Goal: Check status: Check status

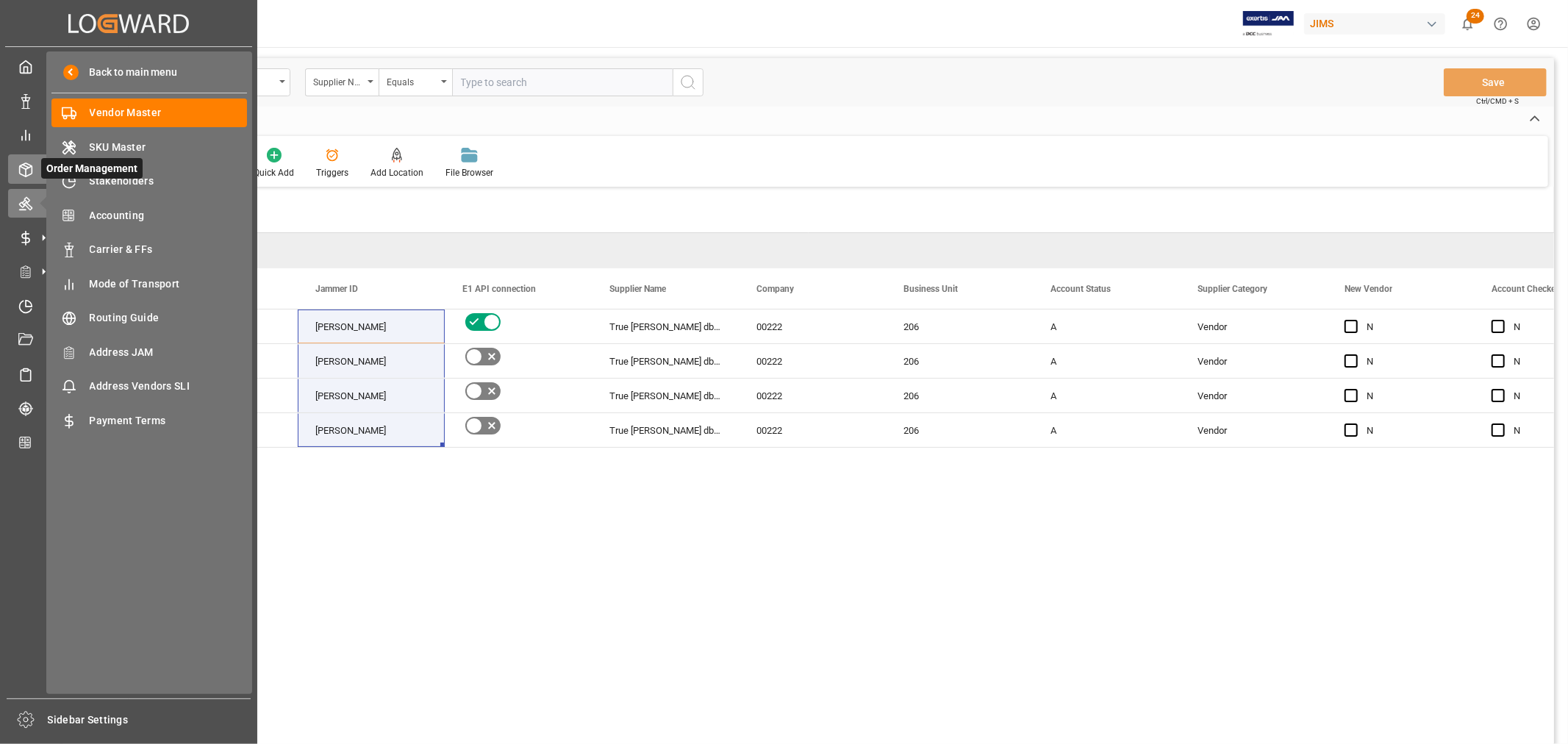
click at [31, 171] on icon at bounding box center [26, 170] width 13 height 14
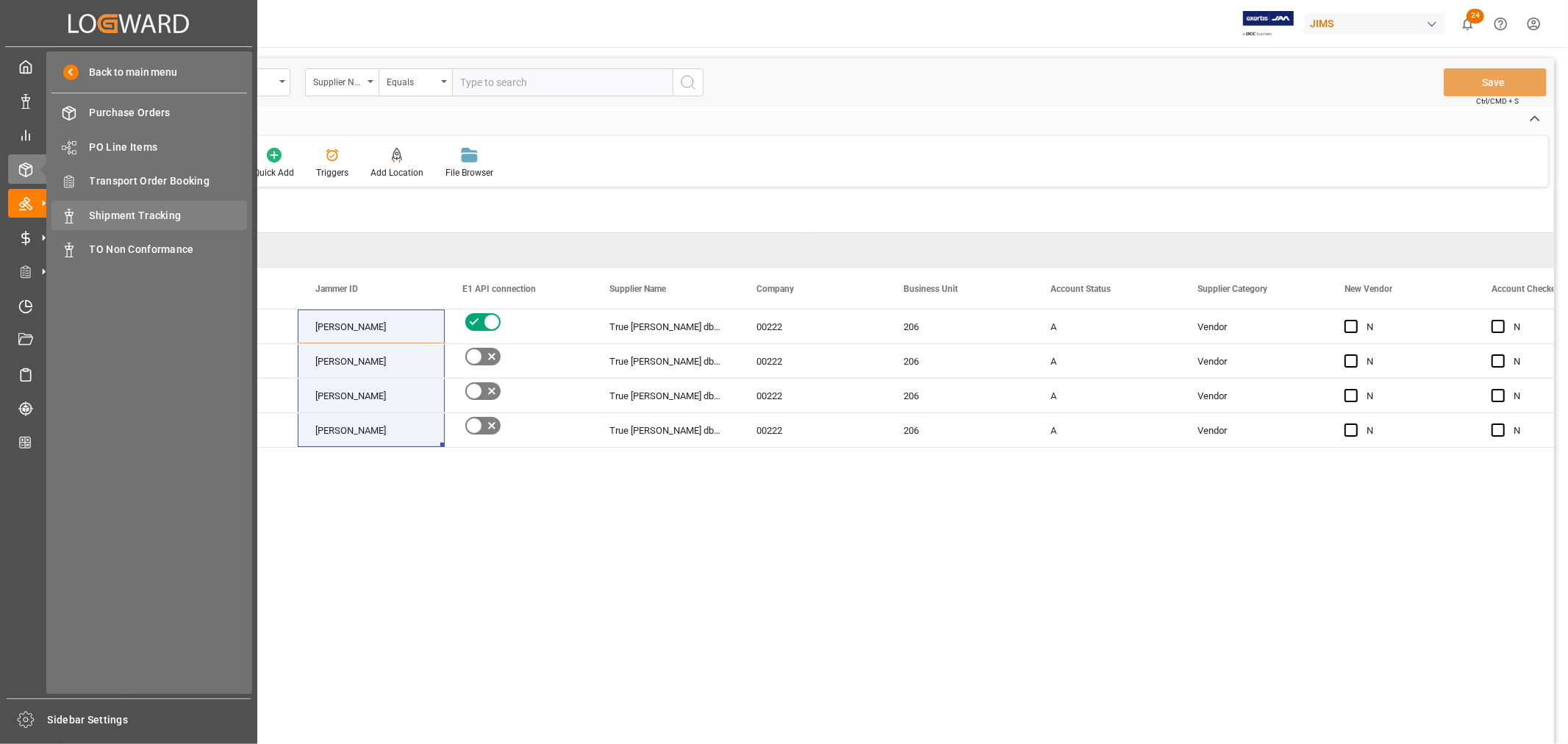
click at [148, 212] on span "Shipment Tracking" at bounding box center [169, 215] width 158 height 15
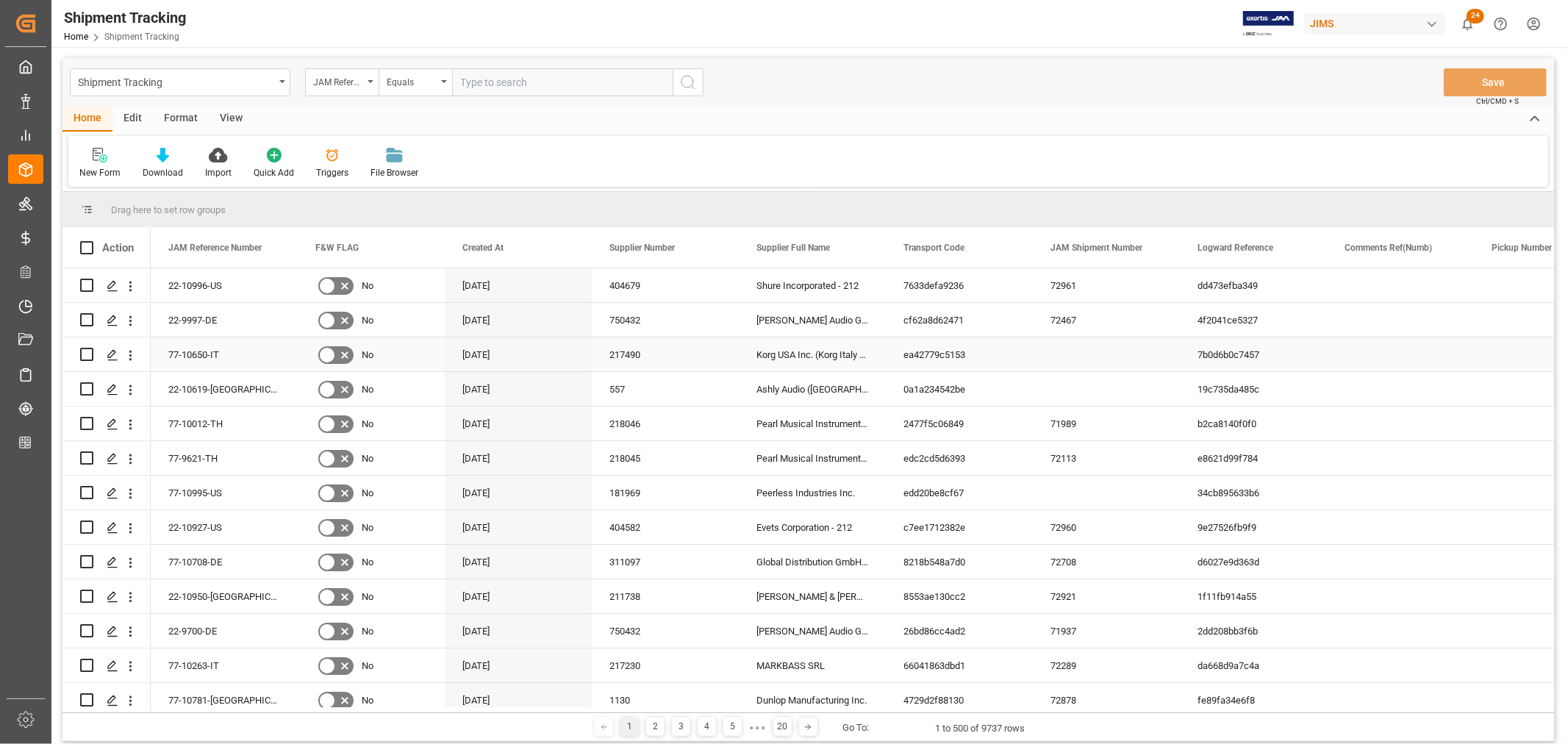
click at [1216, 357] on div "7b0d6b0c7457" at bounding box center [1253, 354] width 147 height 34
click at [499, 83] on input "text" at bounding box center [562, 82] width 220 height 28
drag, startPoint x: 1383, startPoint y: 358, endPoint x: 1383, endPoint y: 369, distance: 11.0
click at [1384, 358] on div "Press SPACE to select this row." at bounding box center [1400, 354] width 147 height 34
click at [894, 100] on div "Shipment Tracking JAM Reference Number Equals Save Ctrl/CMD + S" at bounding box center [808, 82] width 1491 height 49
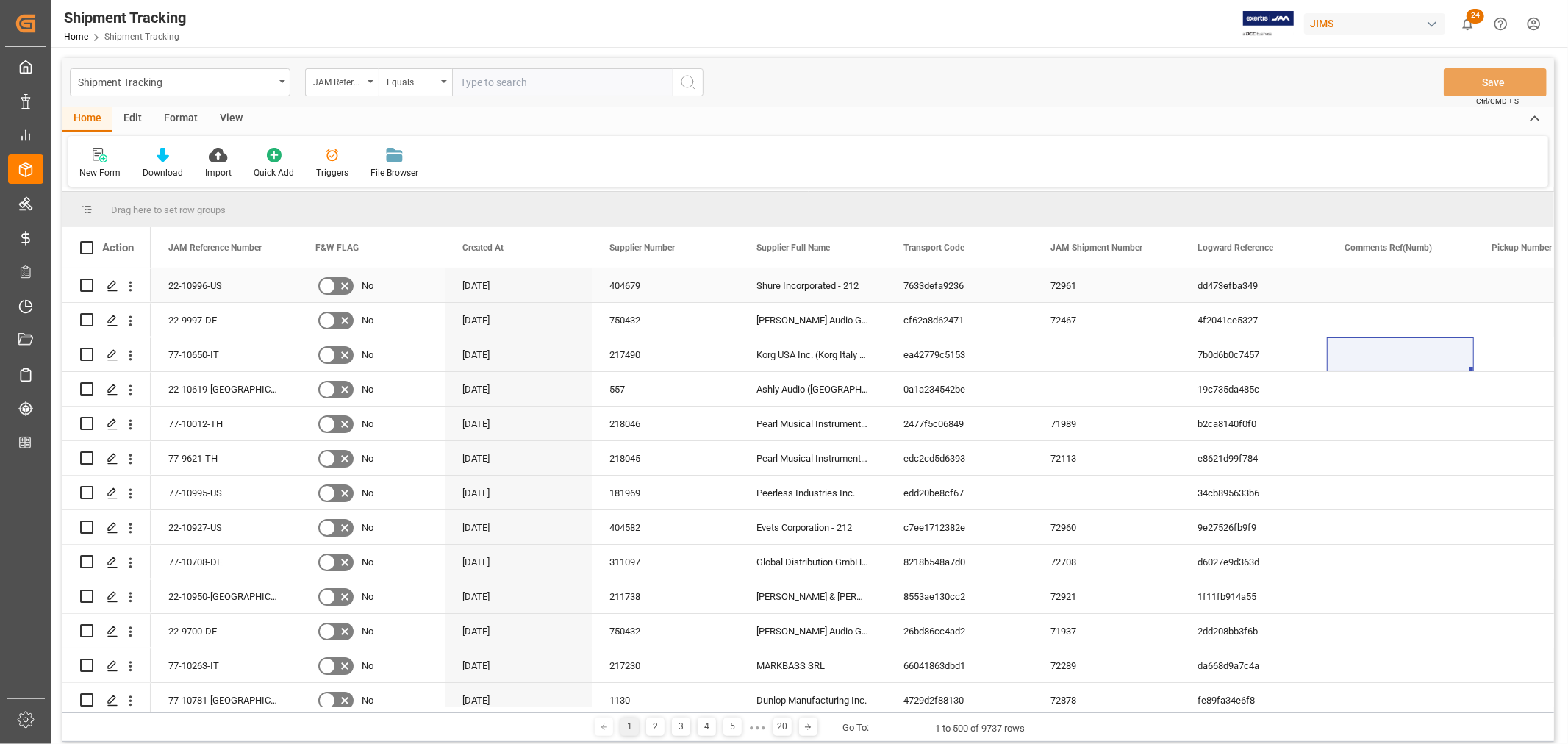
click at [643, 292] on div "404679" at bounding box center [665, 285] width 147 height 34
click at [787, 292] on div "Shure Incorporated - 212" at bounding box center [812, 285] width 147 height 34
click at [1222, 290] on div "dd473efba349" at bounding box center [1253, 285] width 147 height 34
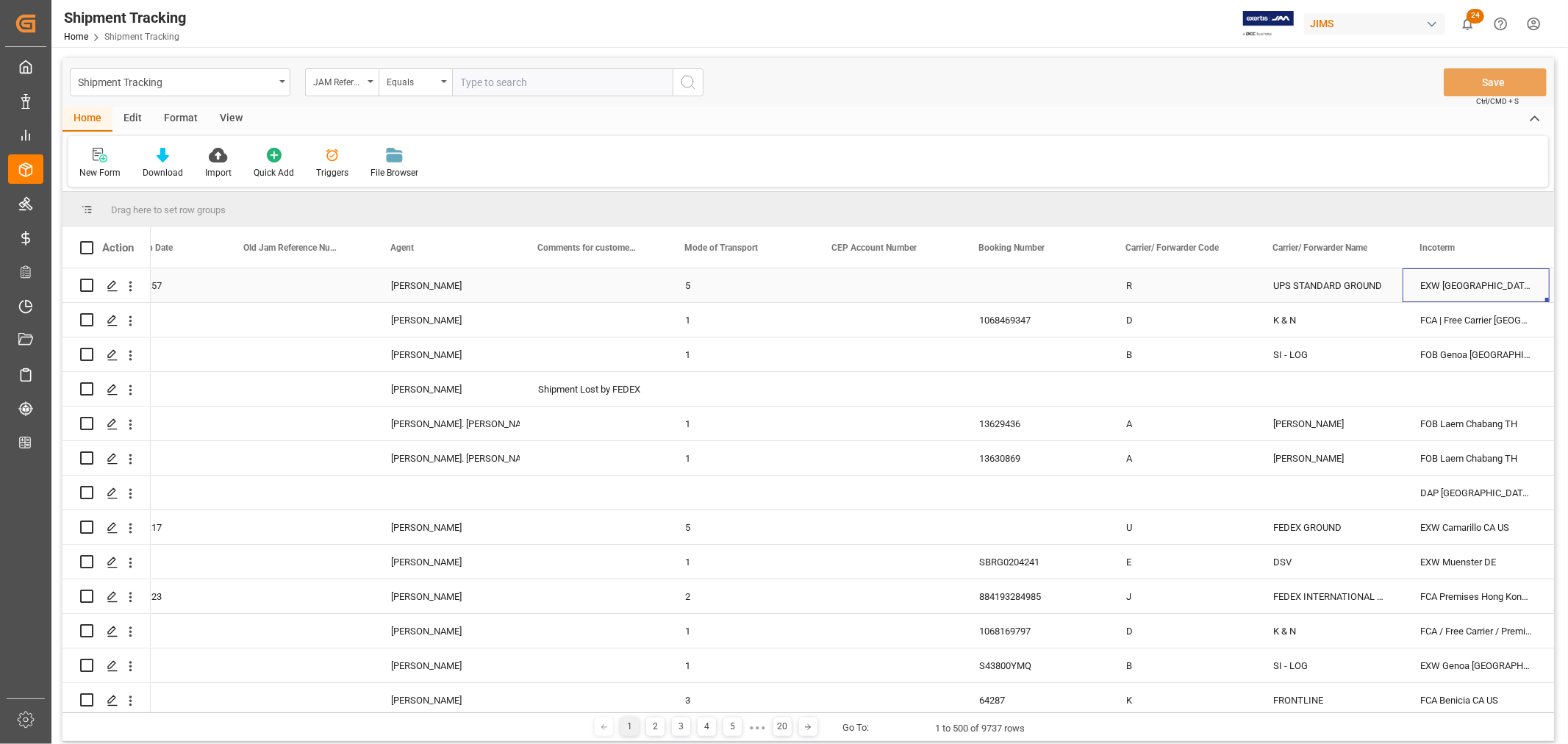
scroll to position [0, 1836]
drag, startPoint x: 1302, startPoint y: 250, endPoint x: 1298, endPoint y: 209, distance: 41.2
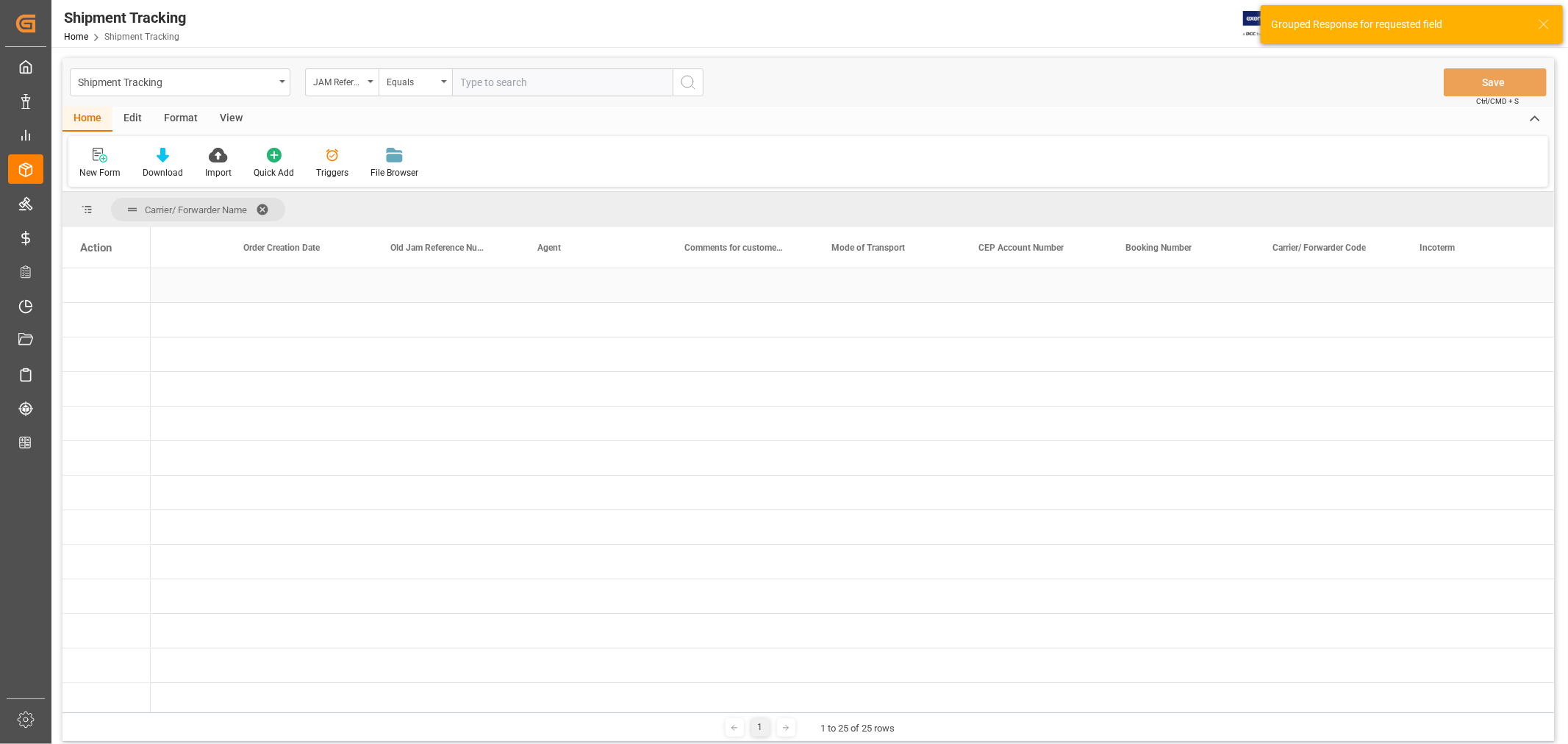
click at [732, 292] on div "Press SPACE to select this row." at bounding box center [741, 285] width 147 height 34
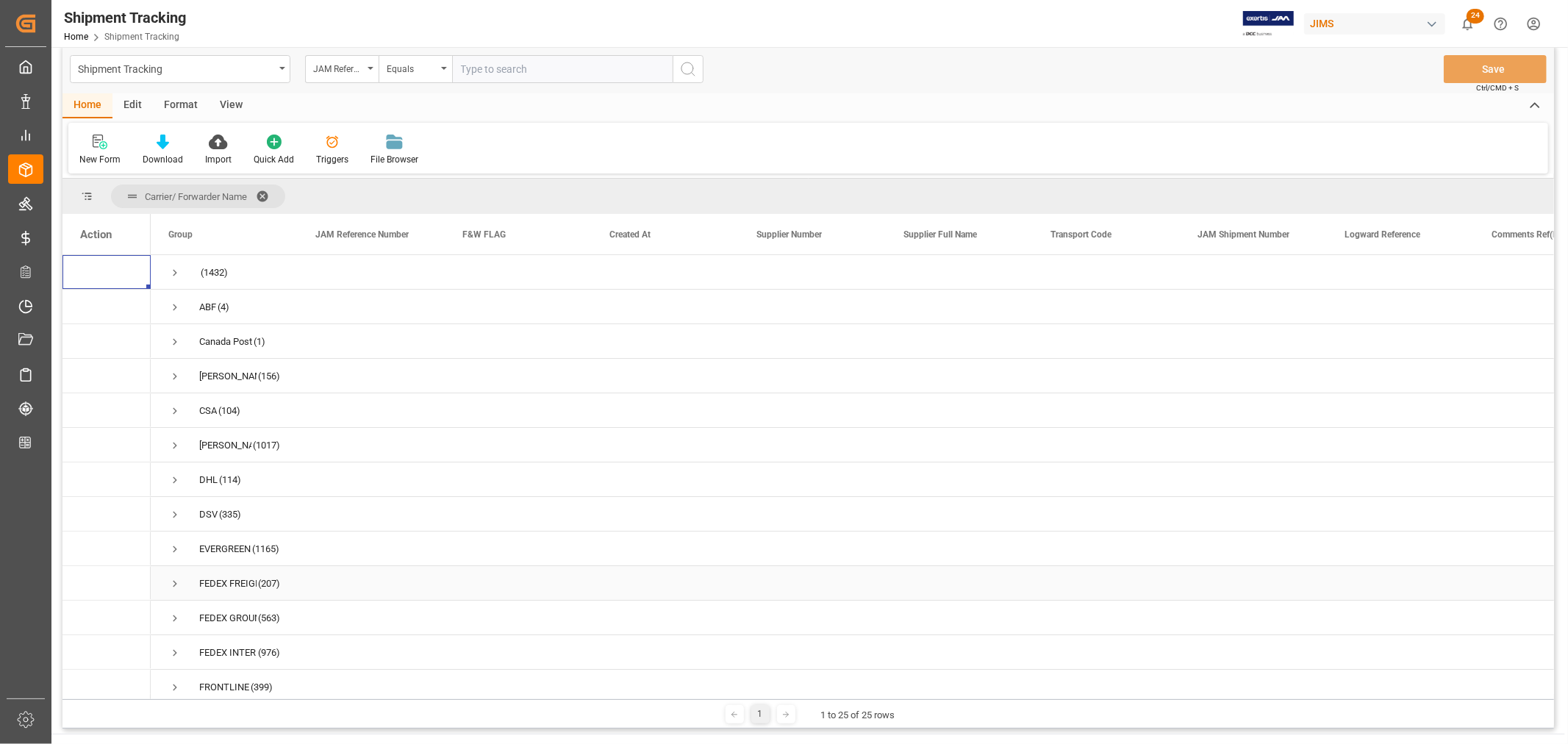
scroll to position [0, 0]
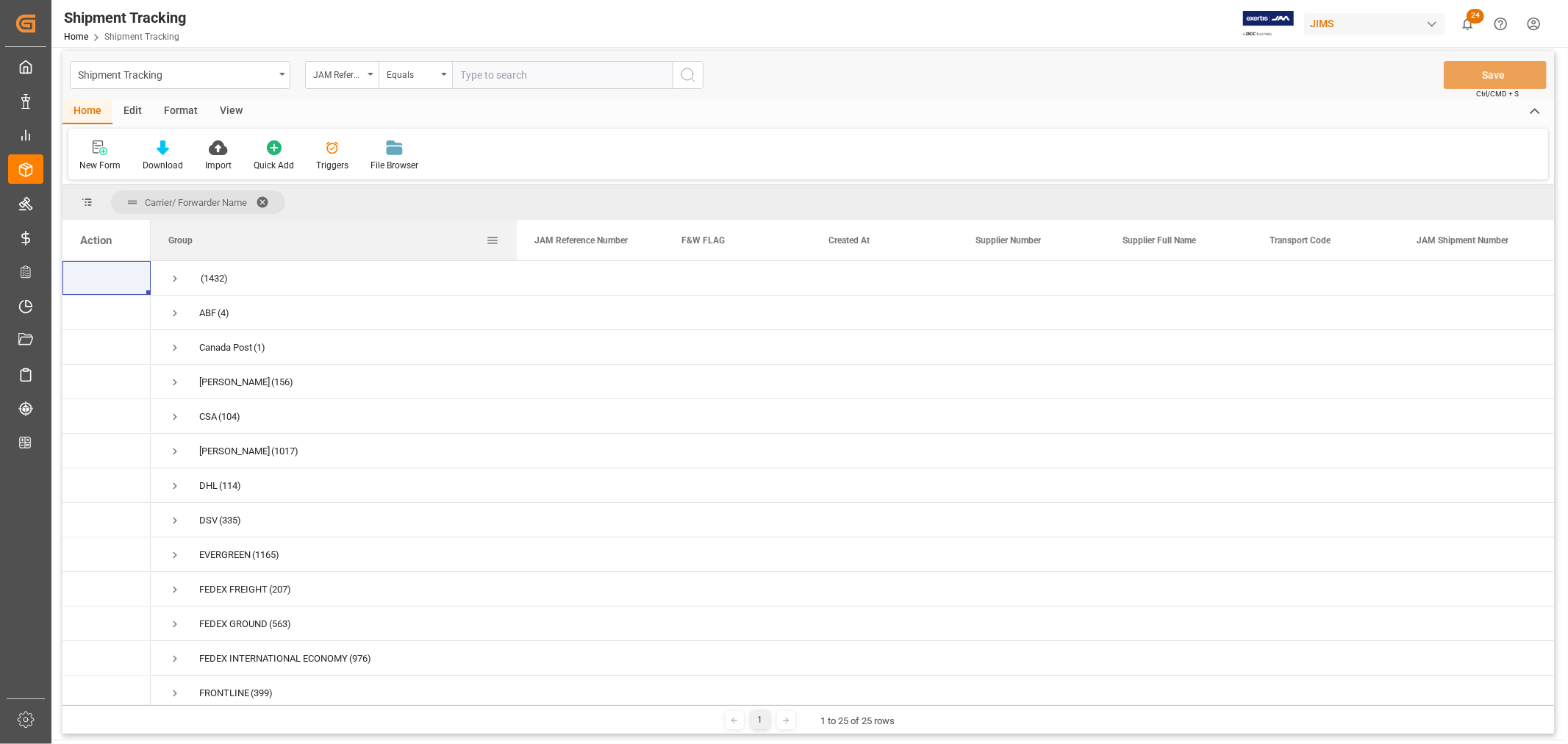
drag, startPoint x: 296, startPoint y: 234, endPoint x: 518, endPoint y: 231, distance: 222.0
click at [518, 230] on div at bounding box center [517, 240] width 6 height 41
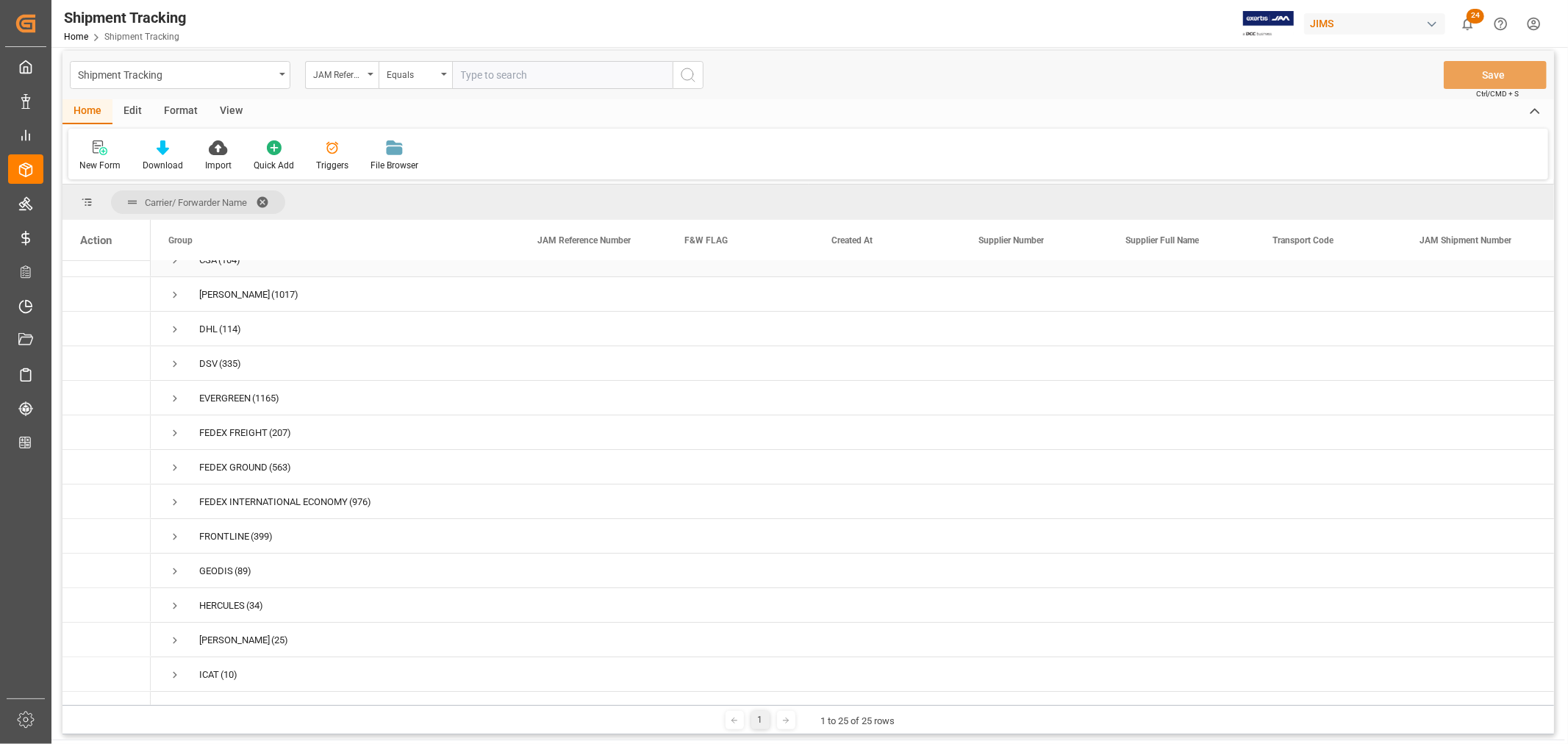
scroll to position [163, 0]
click at [171, 391] on span "Press SPACE to select this row." at bounding box center [175, 392] width 14 height 14
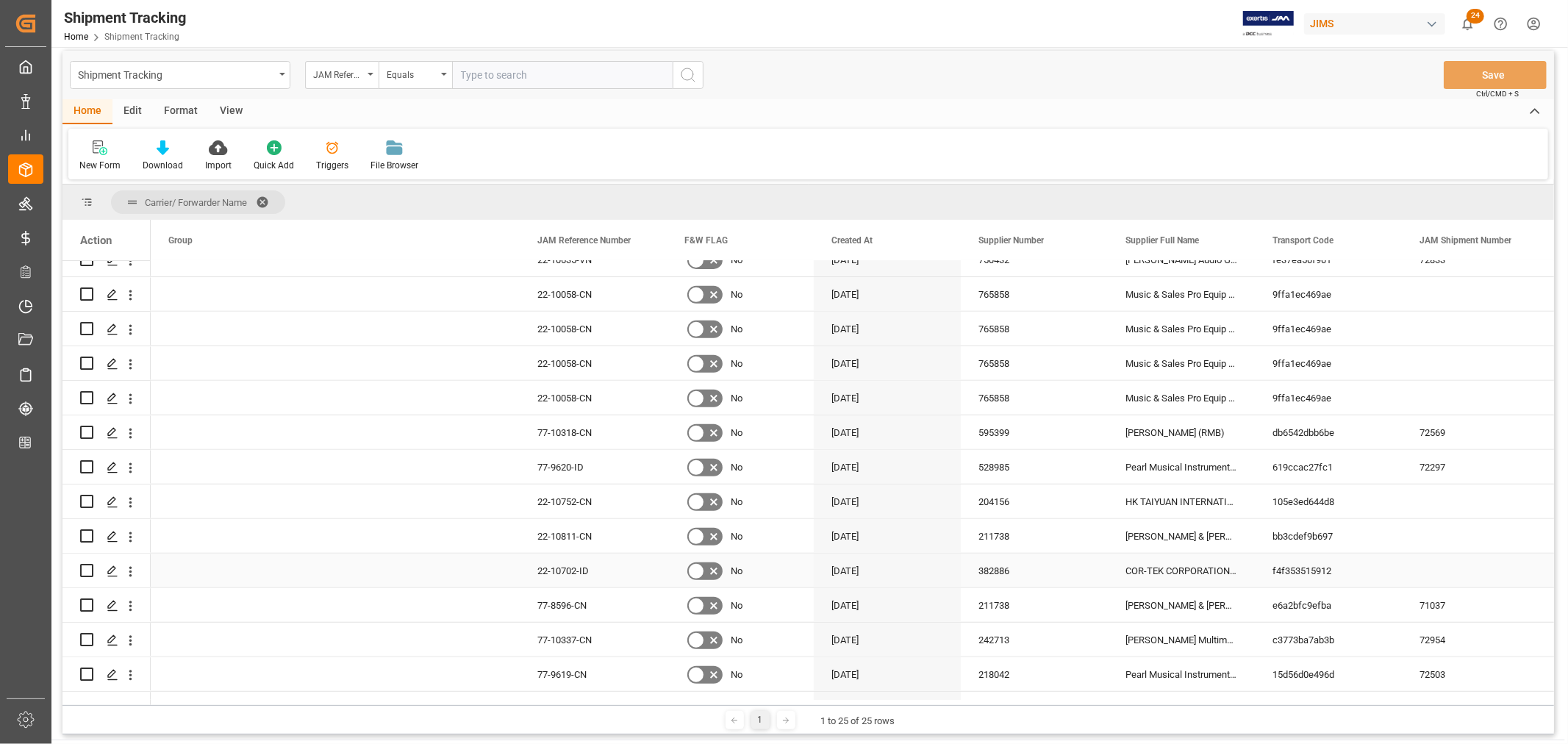
scroll to position [653, 0]
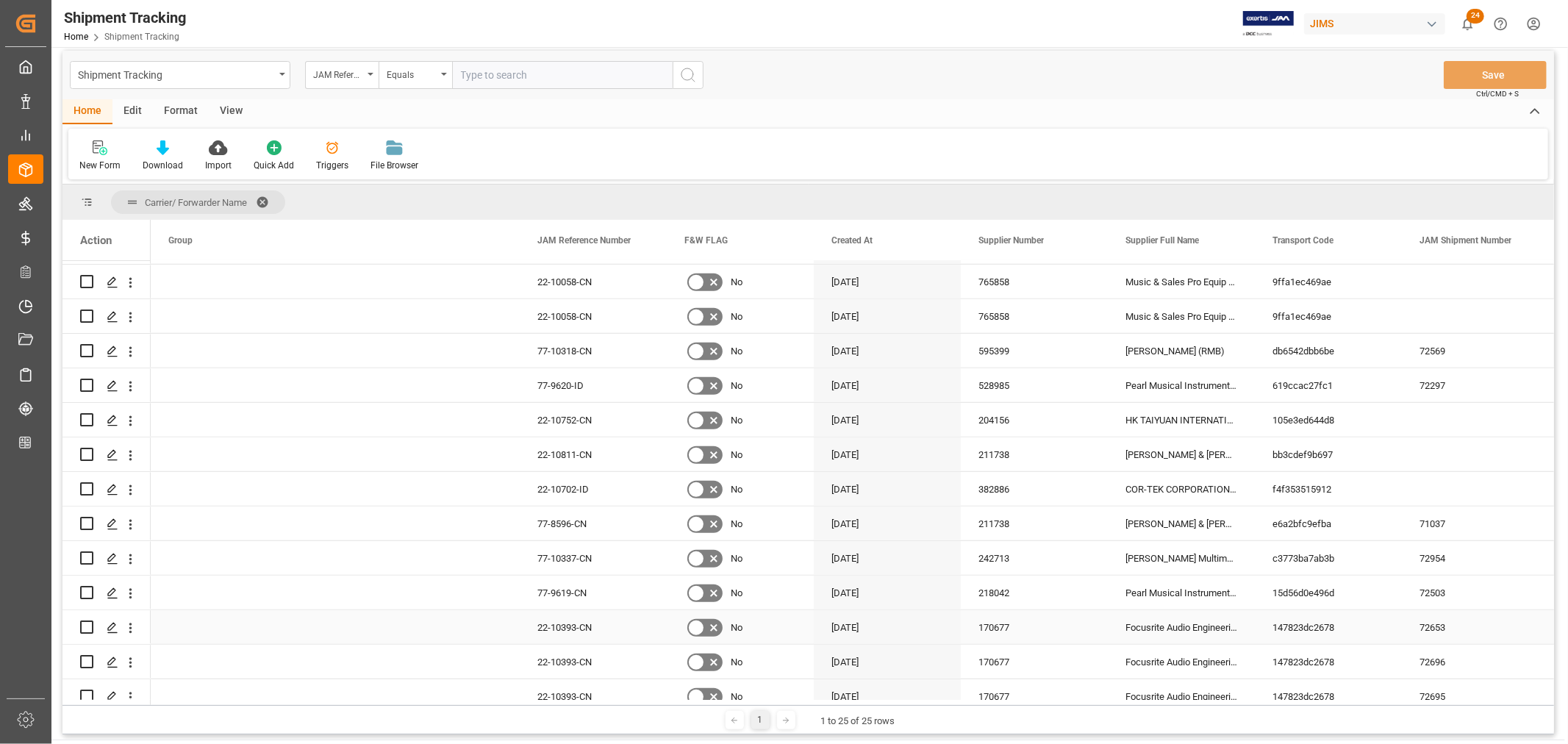
click at [569, 630] on div "22-10393-CN" at bounding box center [593, 627] width 147 height 34
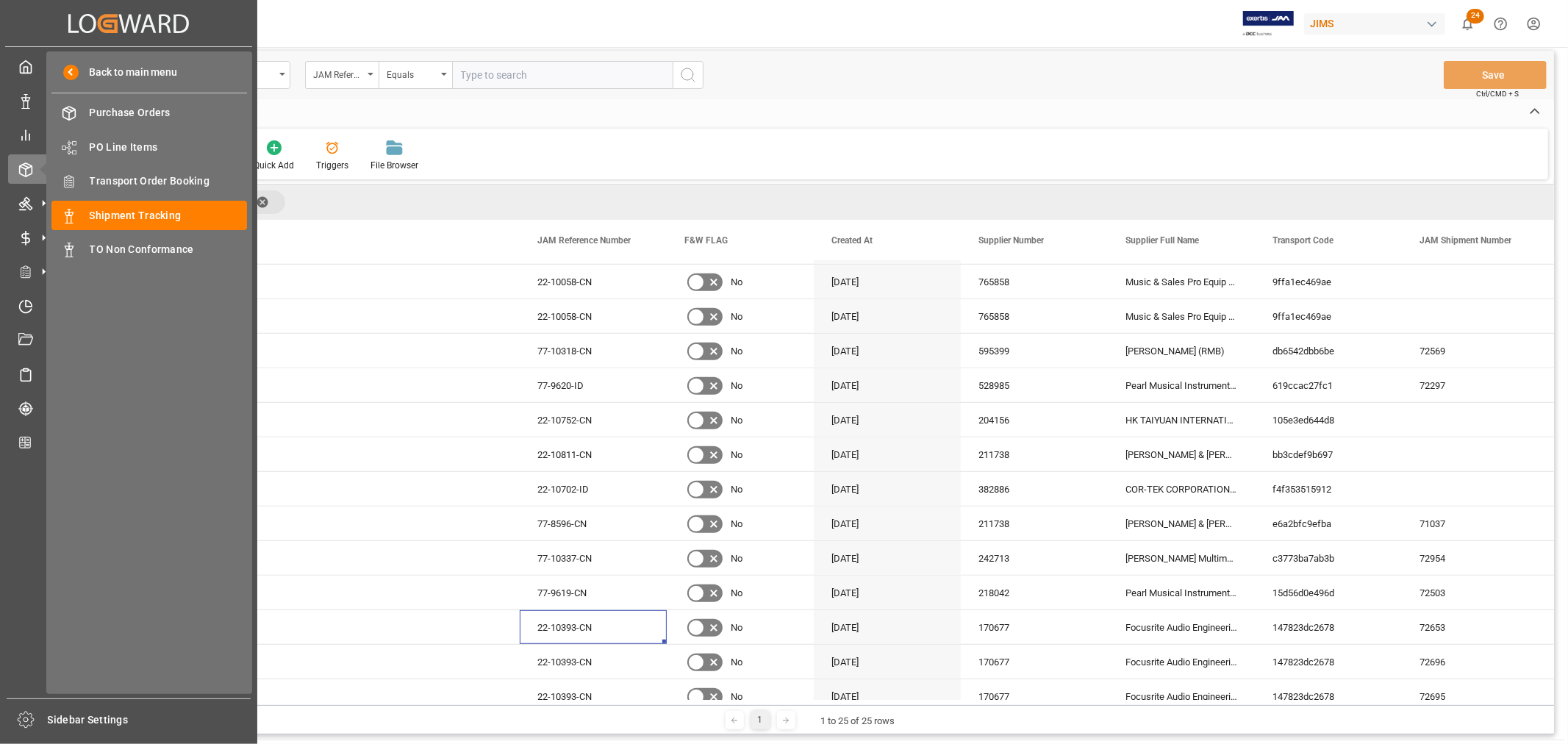
drag, startPoint x: 127, startPoint y: 209, endPoint x: 515, endPoint y: 9, distance: 436.5
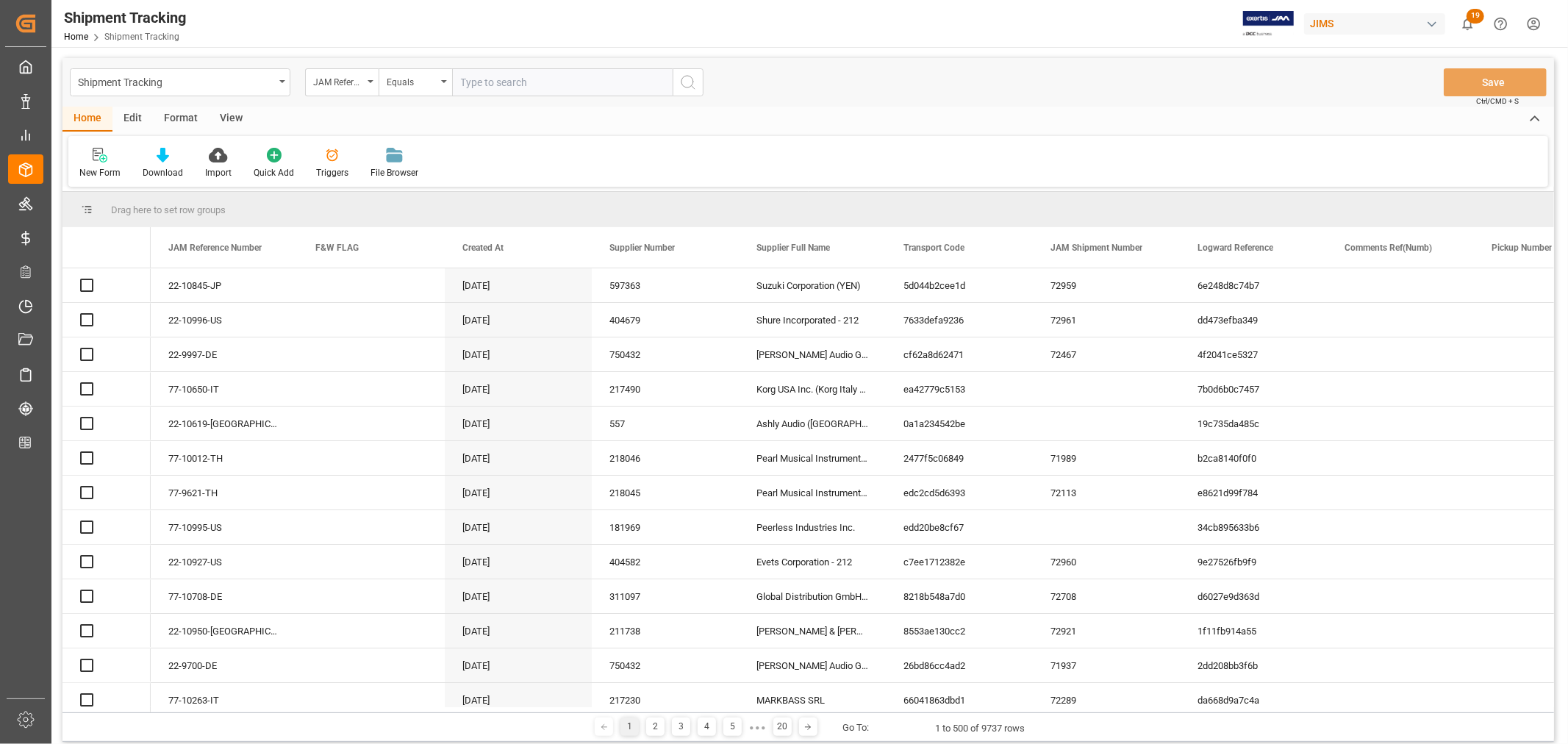
click at [510, 83] on input "text" at bounding box center [562, 82] width 220 height 28
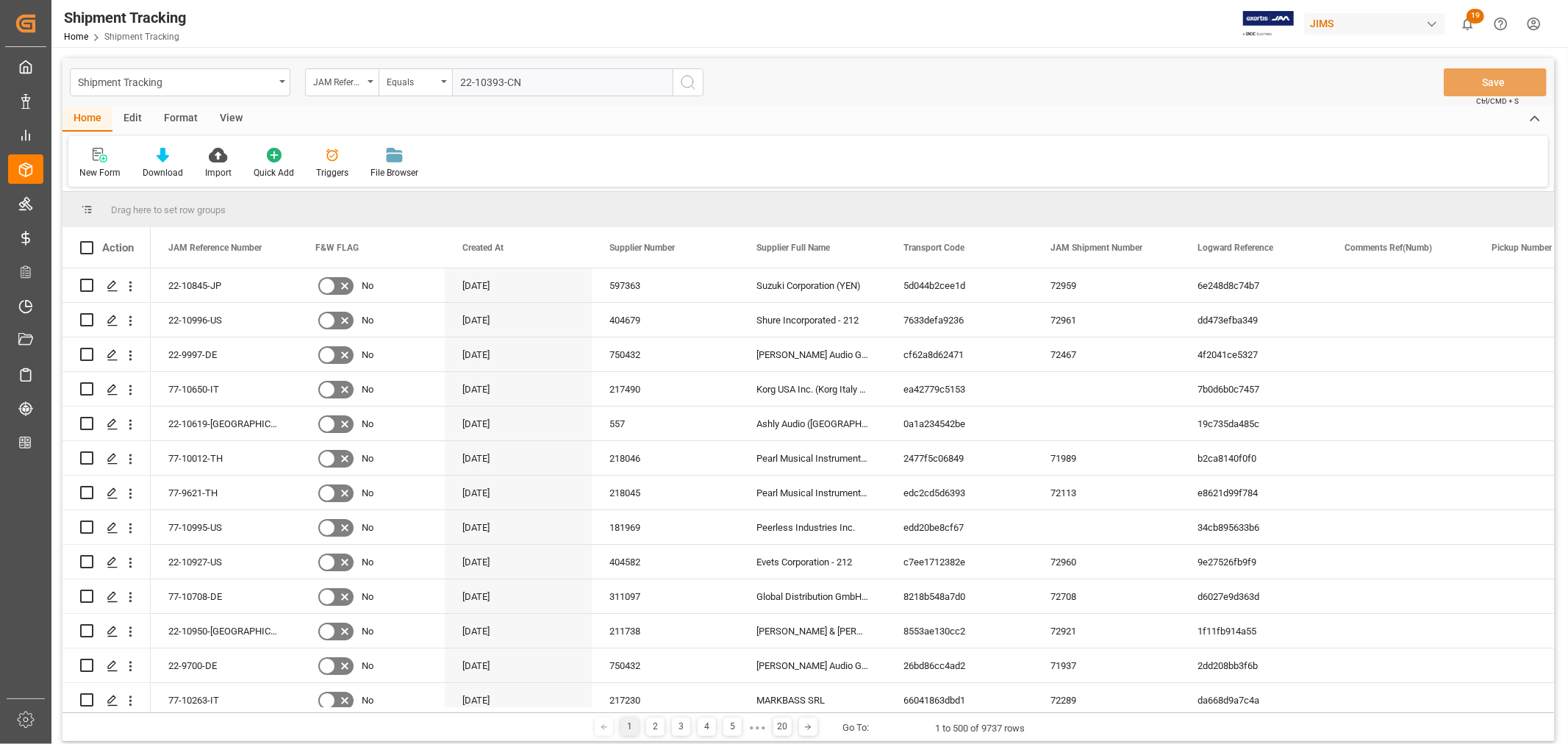
type input "22-10393-CN"
click at [691, 82] on icon "search button" at bounding box center [688, 82] width 18 height 18
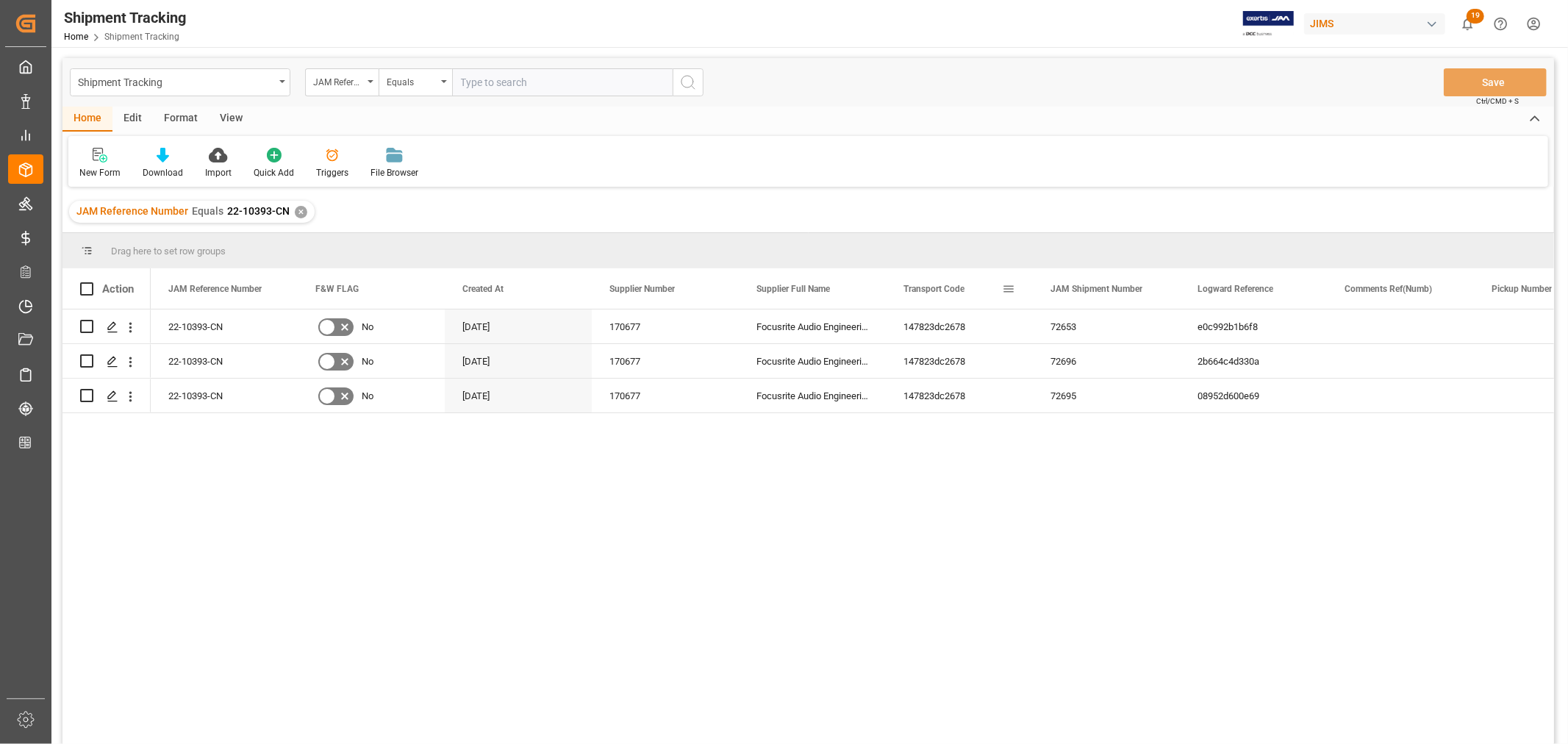
click at [1004, 285] on span at bounding box center [1009, 289] width 14 height 14
click at [1142, 289] on span "columns" at bounding box center [1142, 291] width 14 height 14
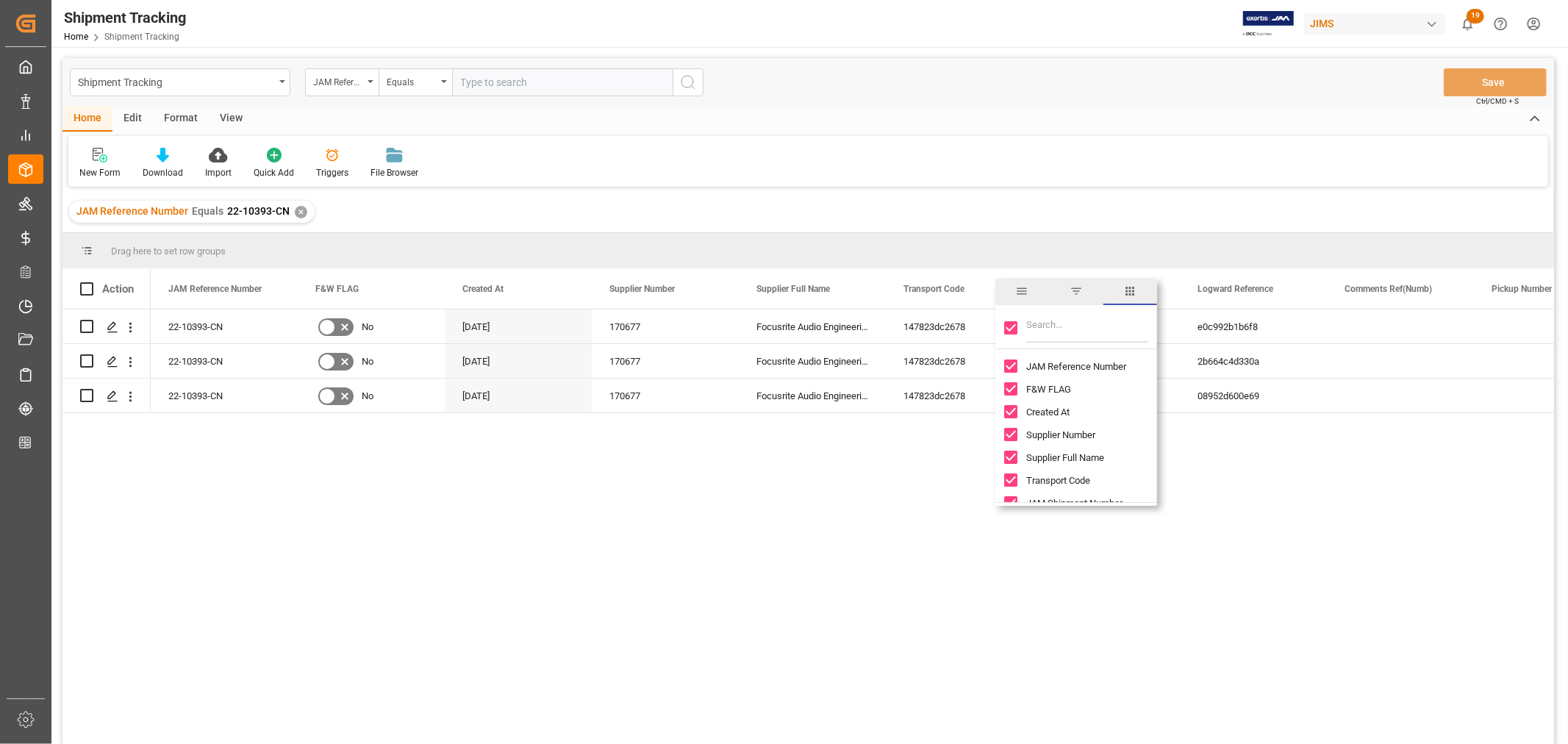
click at [1007, 323] on input "Toggle Select All Columns" at bounding box center [1011, 328] width 14 height 14
checkbox input "false"
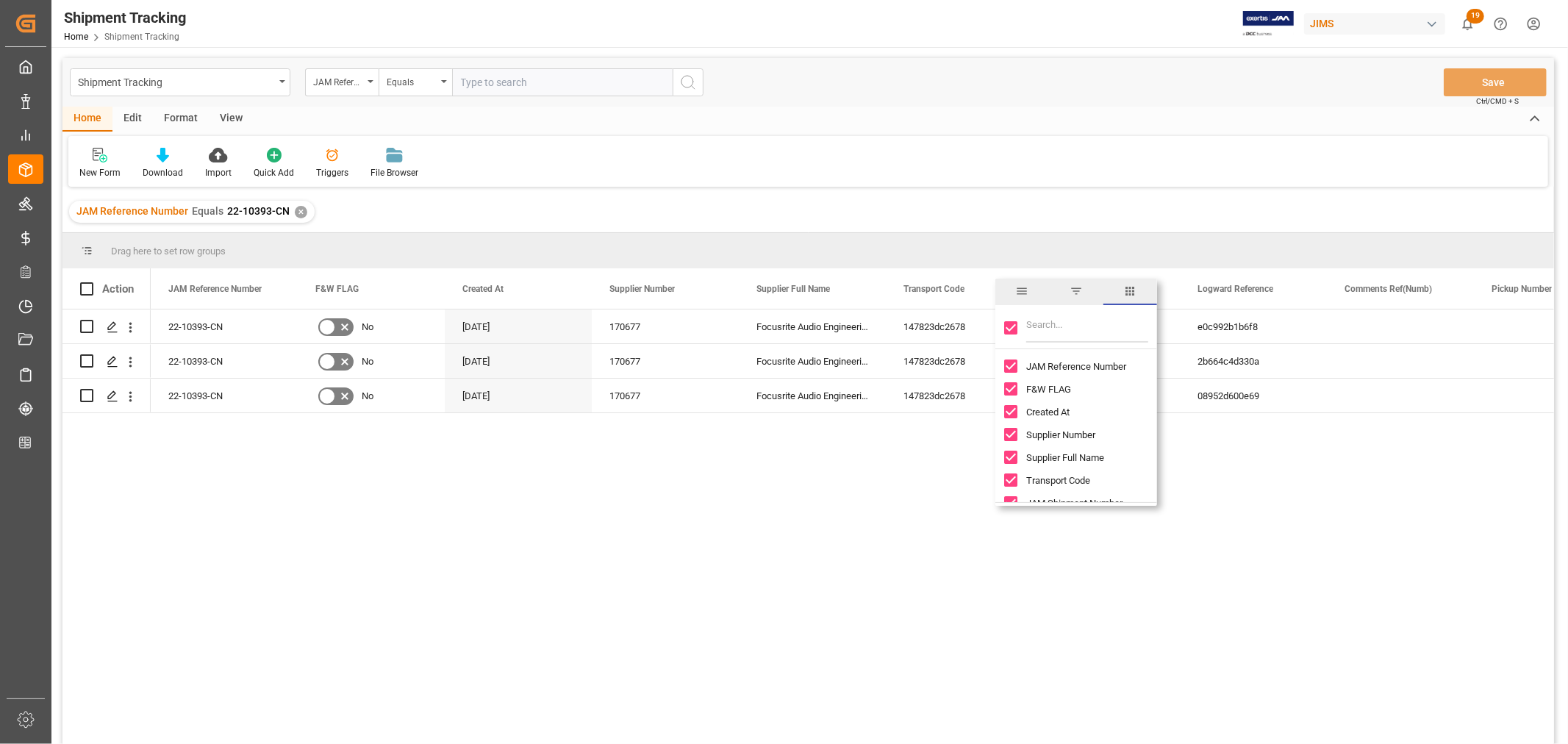
checkbox input "false"
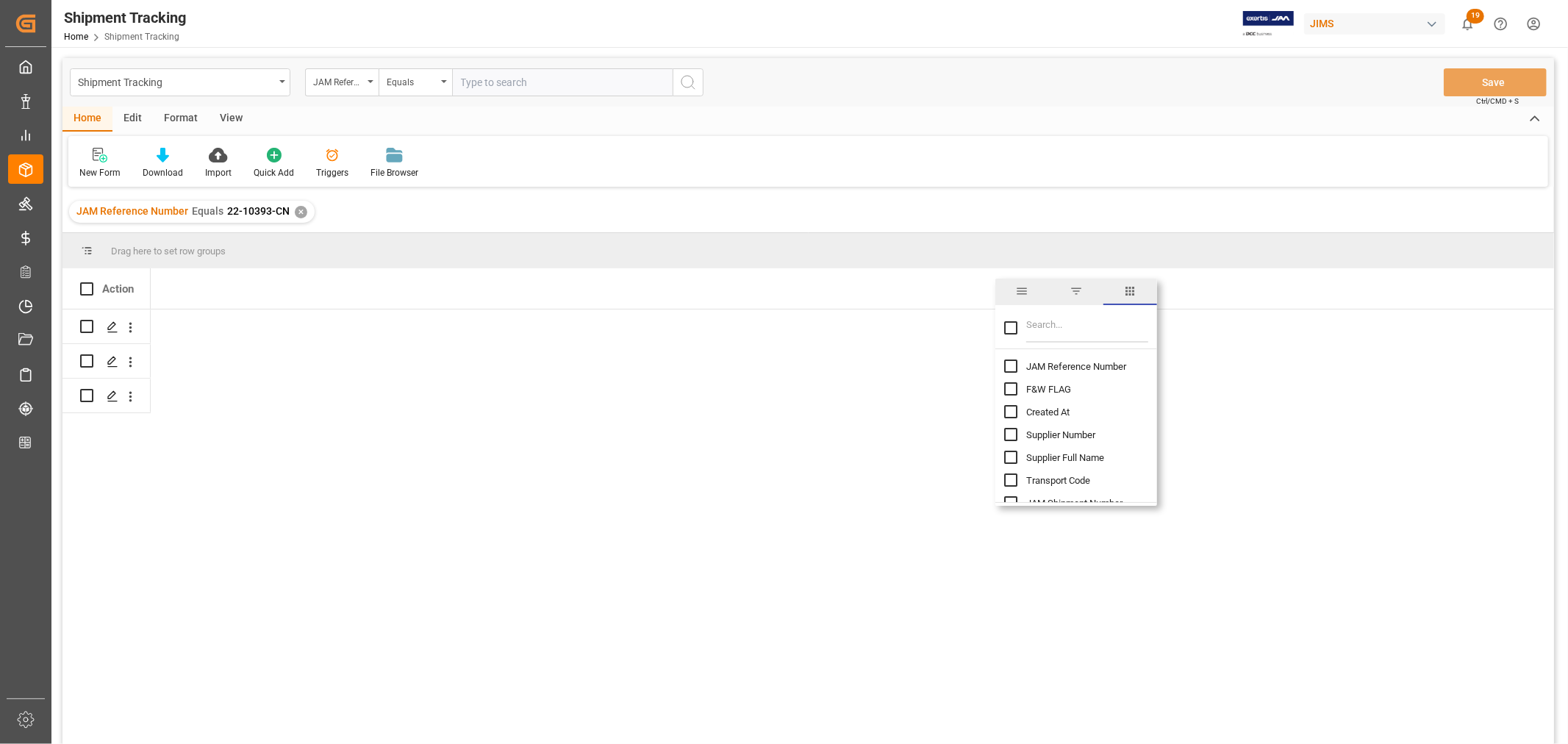
click at [1007, 364] on input "JAM Reference Number column toggle visibility (hidden)" at bounding box center [1011, 366] width 14 height 14
checkbox input "true"
checkbox input "false"
click at [1075, 322] on input "Filter Columns Input" at bounding box center [1087, 328] width 122 height 30
type input "conta"
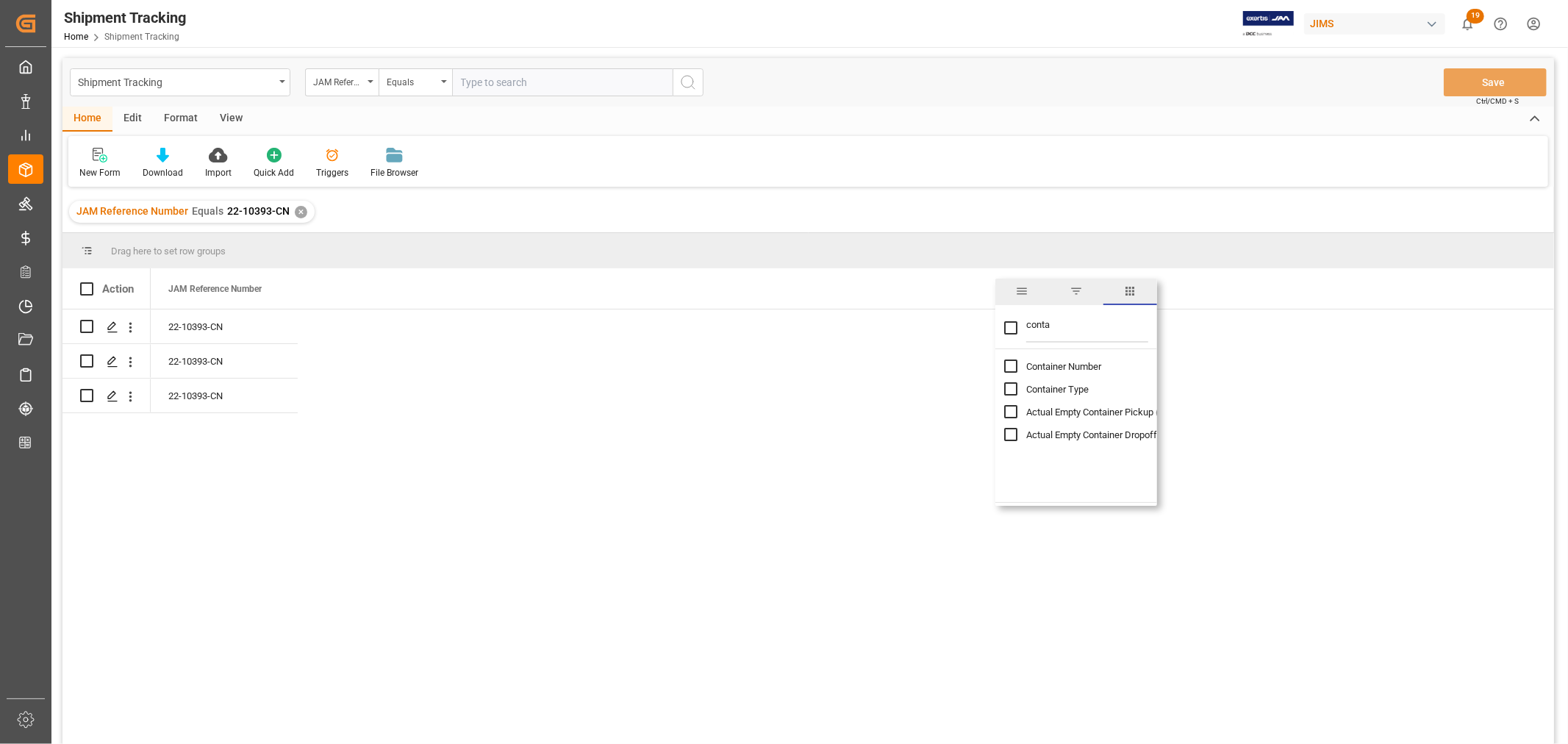
click at [1016, 366] on input "Container Number column toggle visibility (hidden)" at bounding box center [1011, 366] width 14 height 14
checkbox input "true"
checkbox input "false"
click at [596, 181] on div "New Form Download Import Quick Add Triggers File Browser" at bounding box center [808, 162] width 1480 height 51
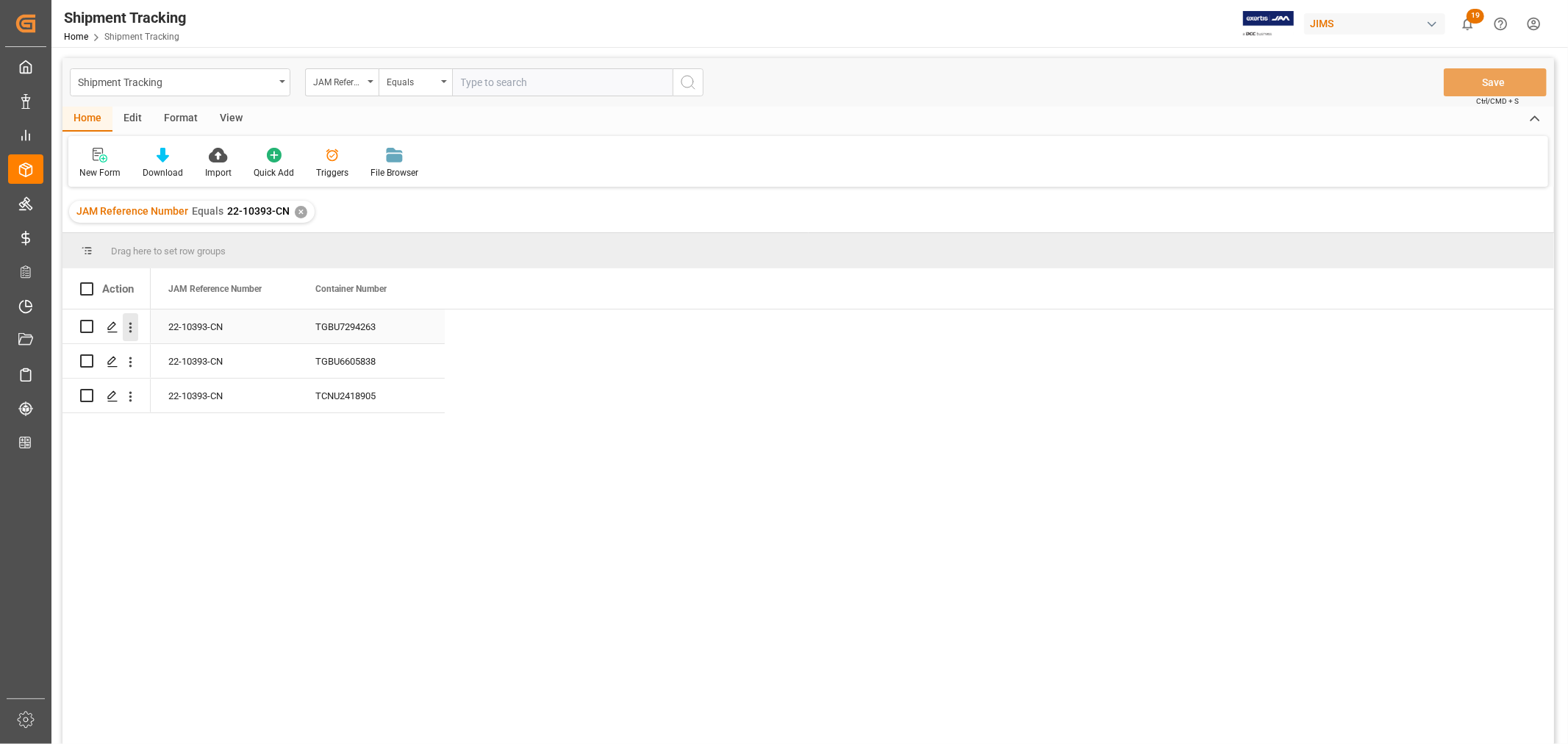
click at [128, 325] on icon "open menu" at bounding box center [130, 328] width 15 height 15
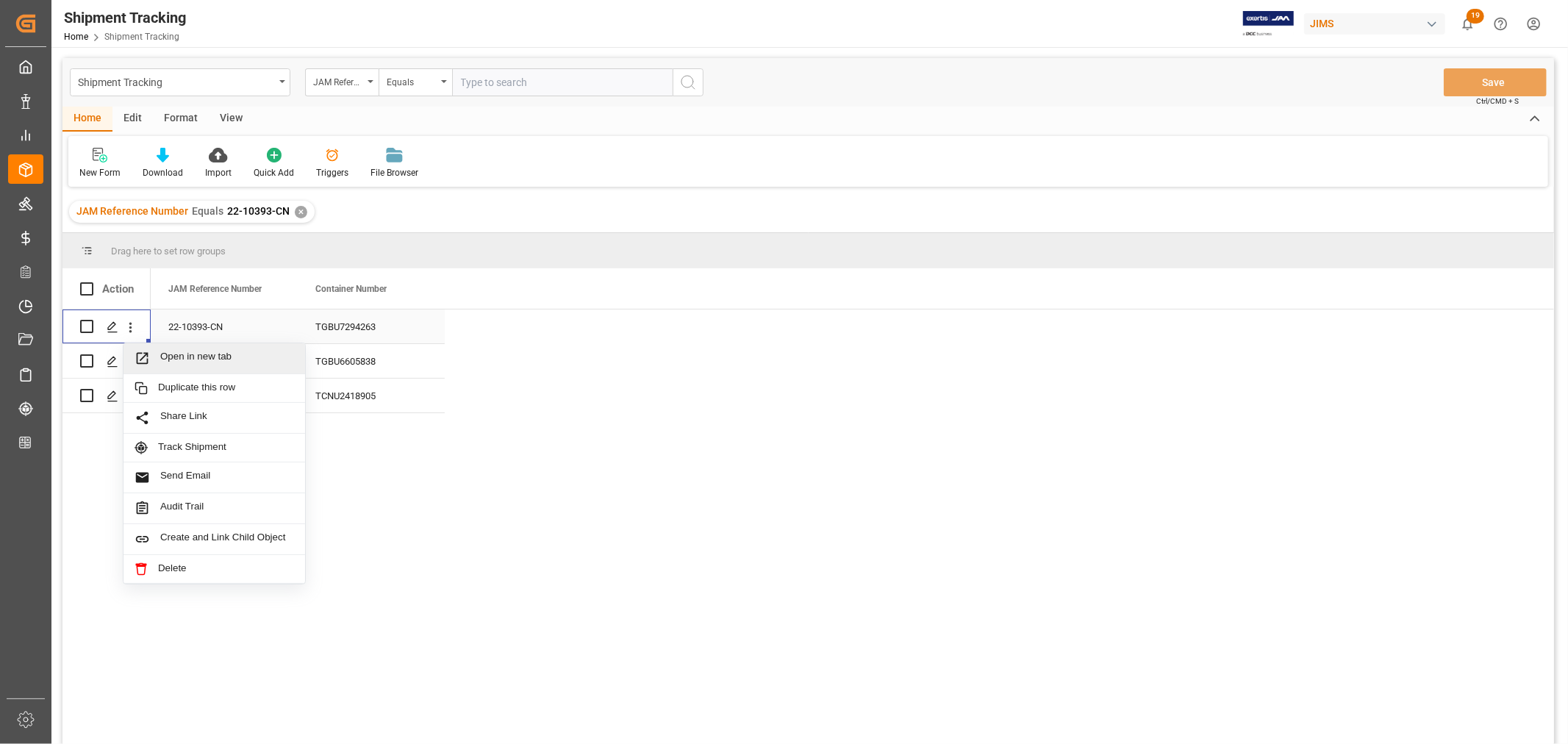
click at [198, 362] on span "Open in new tab" at bounding box center [226, 358] width 134 height 15
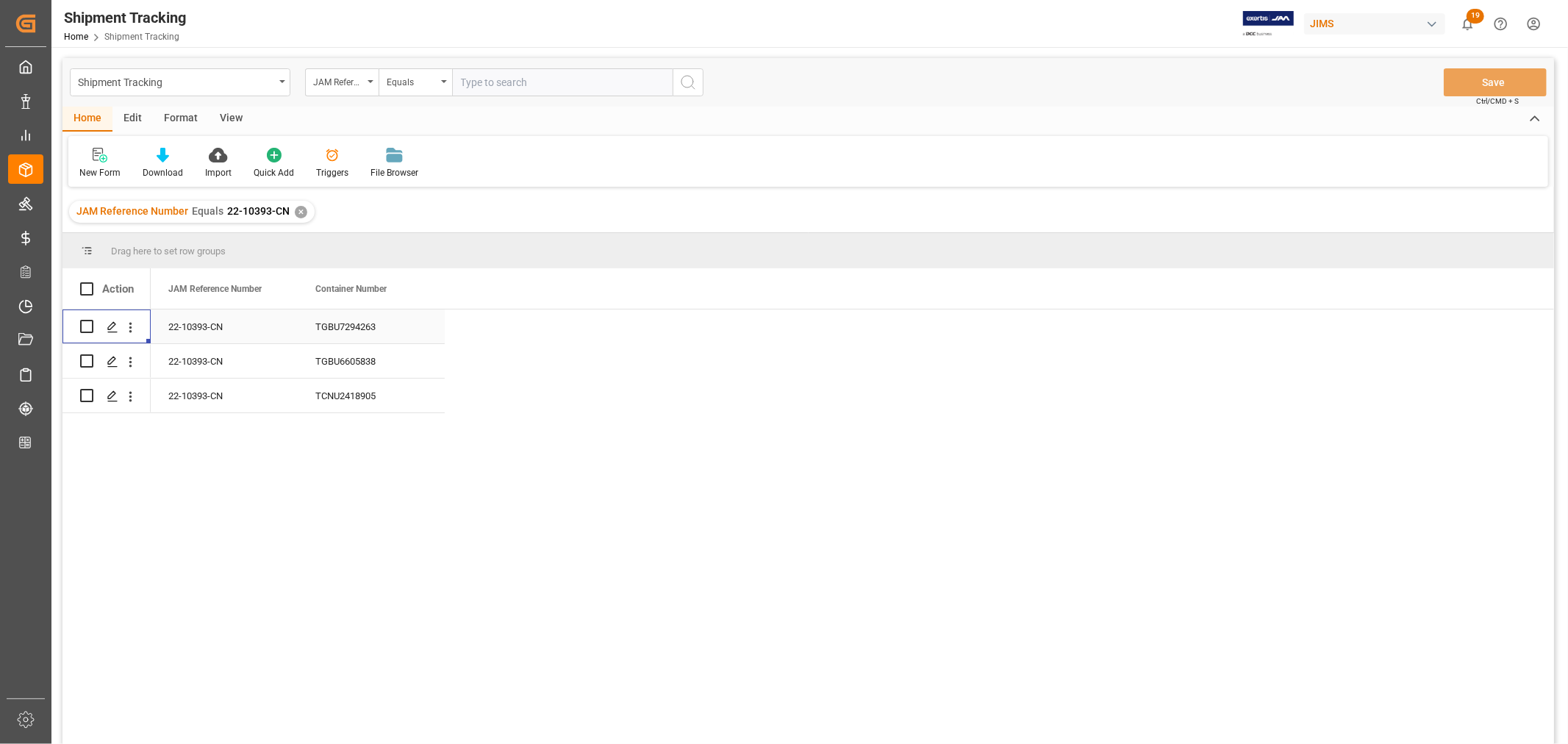
click at [207, 329] on div "22-10393-CN" at bounding box center [224, 327] width 147 height 34
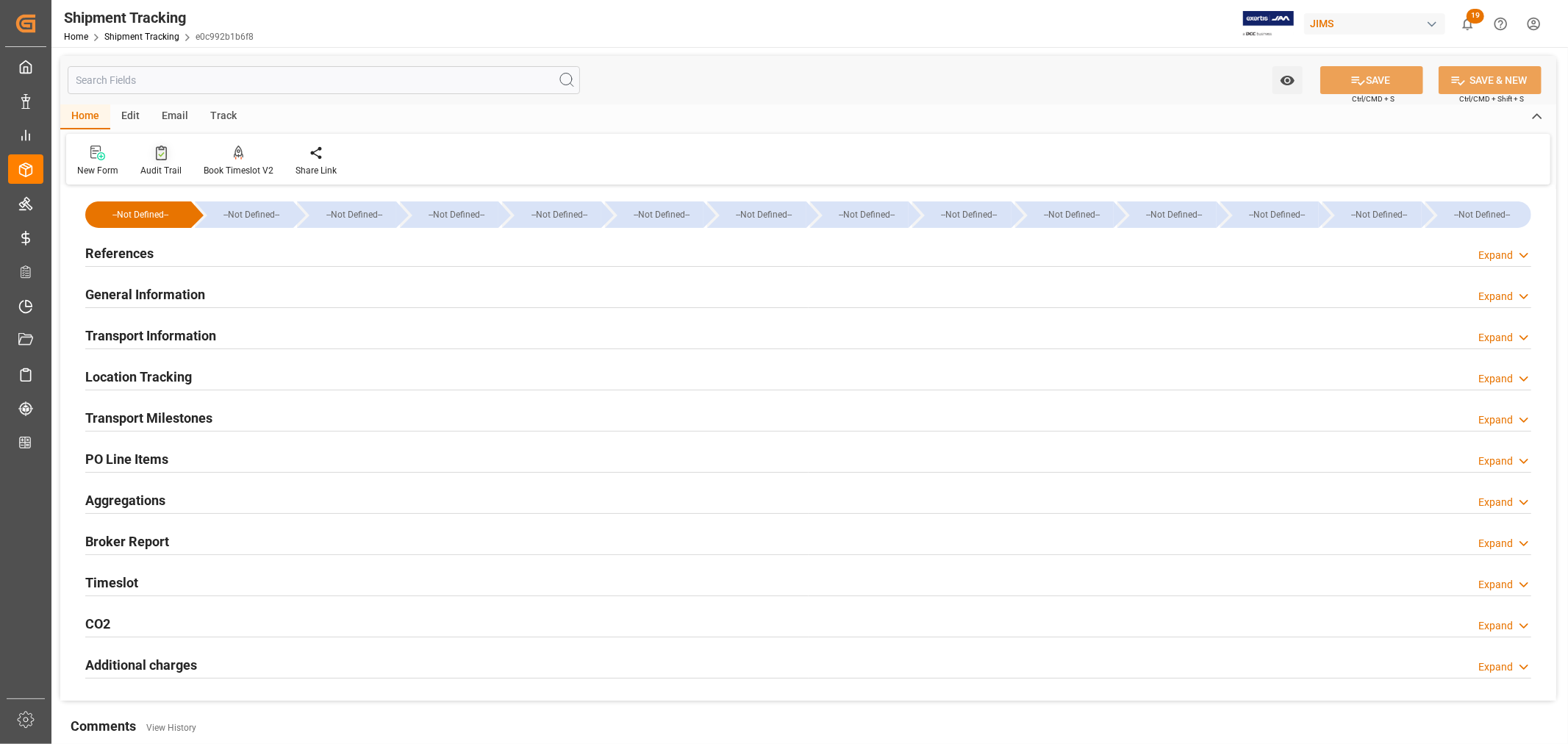
click at [152, 152] on div at bounding box center [161, 152] width 41 height 15
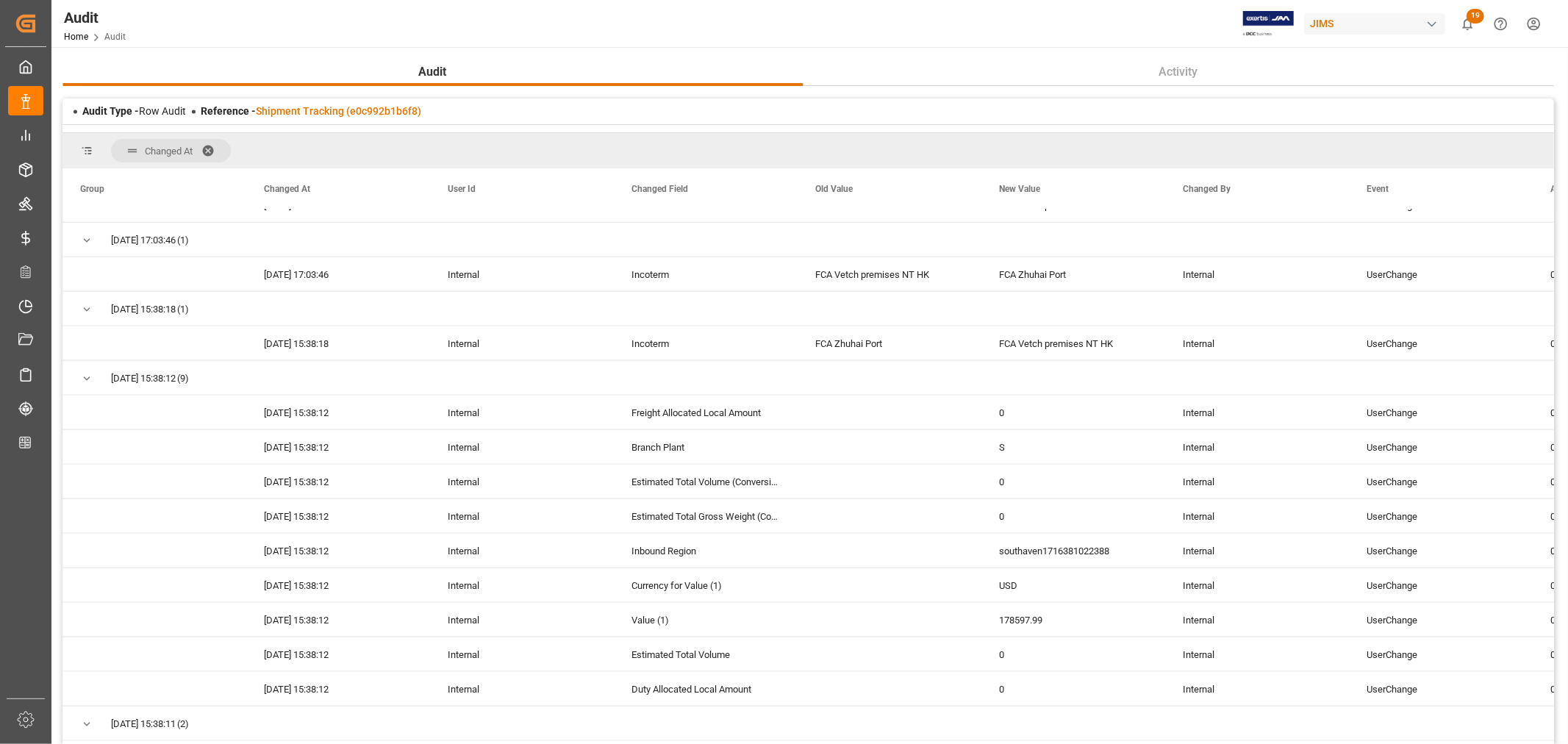
scroll to position [2647, 0]
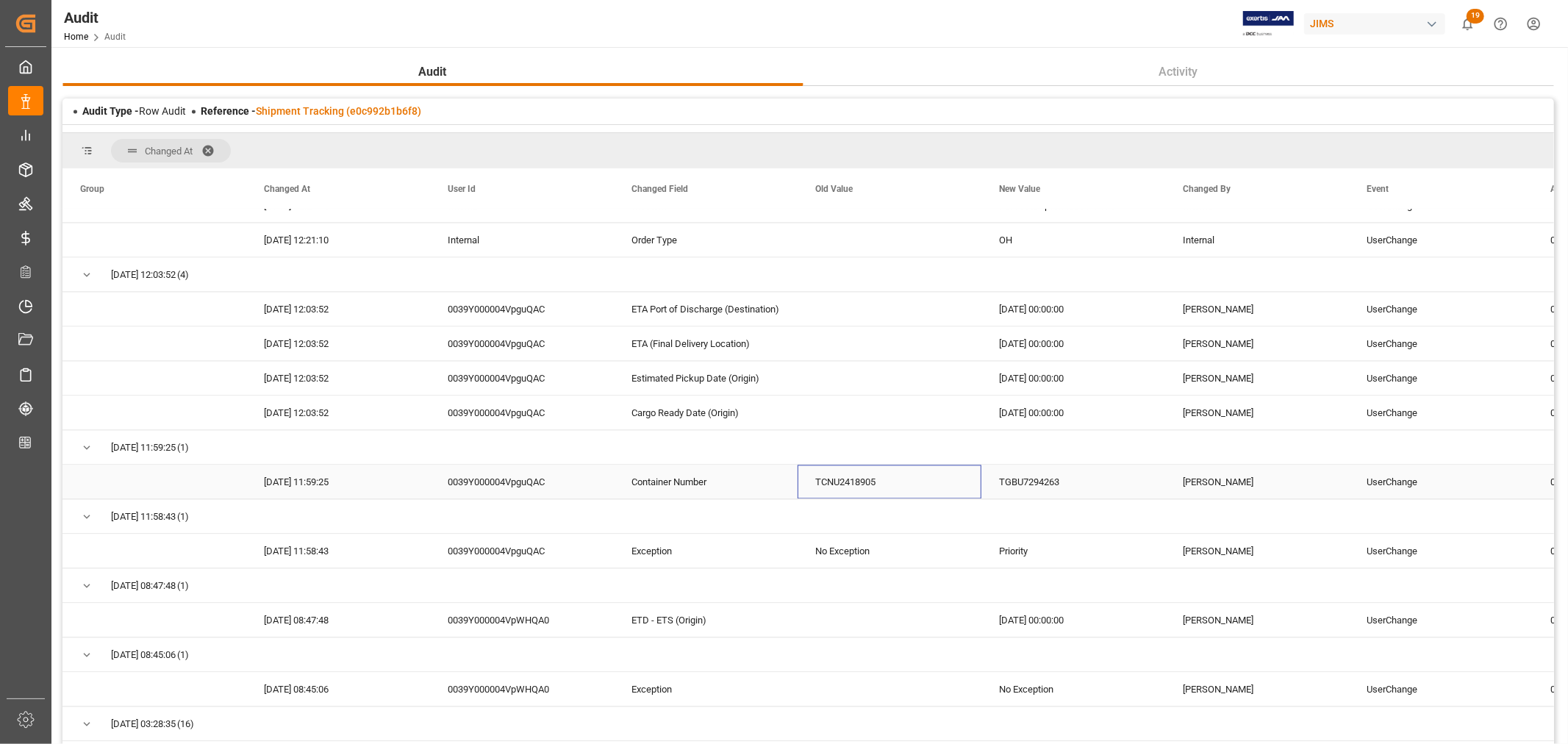
click at [851, 490] on div "TCNU2418905" at bounding box center [890, 482] width 184 height 34
click at [1029, 481] on div "TGBU7294263" at bounding box center [1073, 482] width 184 height 34
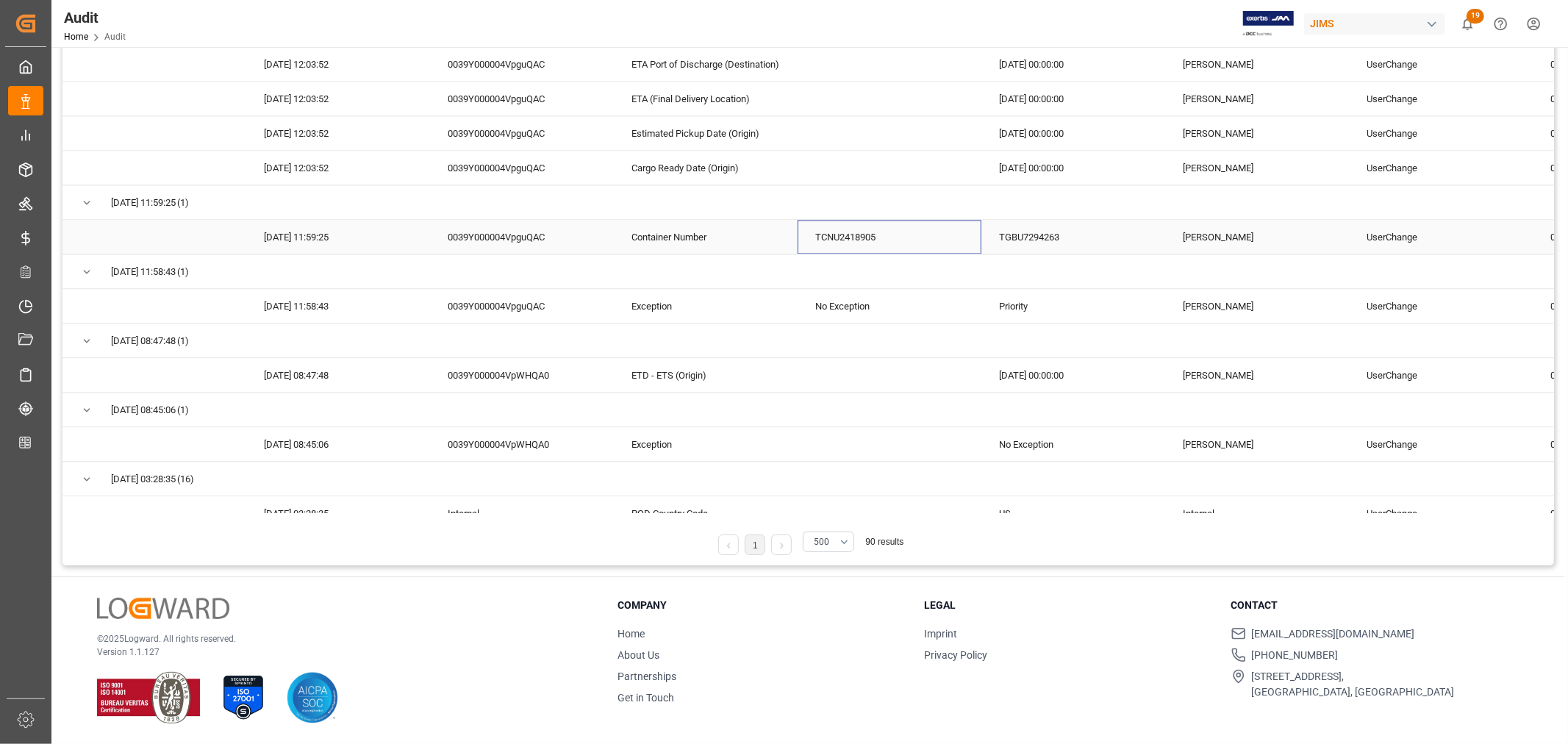
click at [827, 245] on div "TCNU2418905" at bounding box center [890, 237] width 184 height 34
click at [1012, 240] on div "TGBU7294263" at bounding box center [1073, 237] width 184 height 34
click at [849, 243] on div "TCNU2418905" at bounding box center [890, 237] width 184 height 34
click at [1016, 243] on div "TGBU7294263" at bounding box center [1073, 237] width 184 height 34
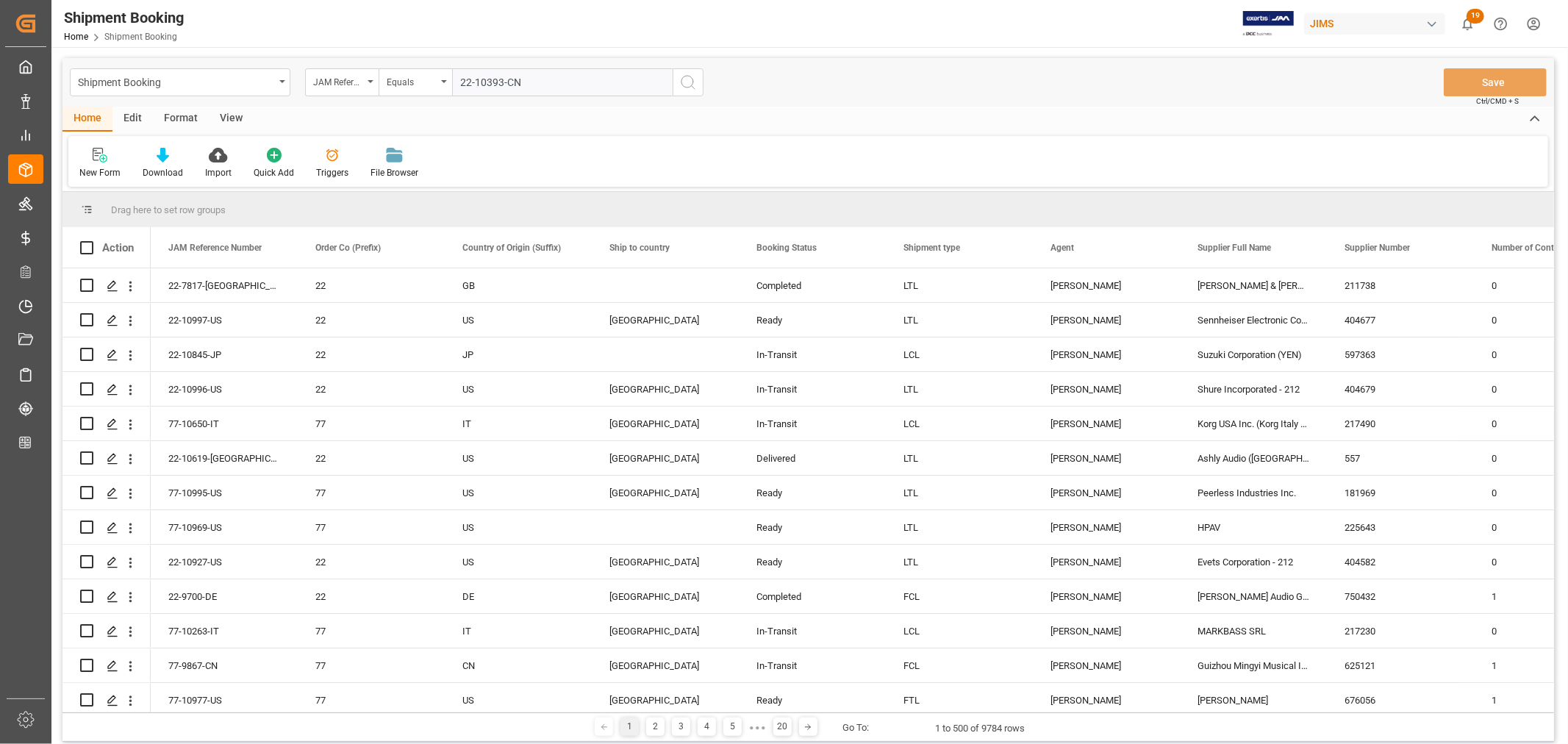
type input "22-10393-CN"
click at [679, 79] on icon "search button" at bounding box center [688, 82] width 18 height 18
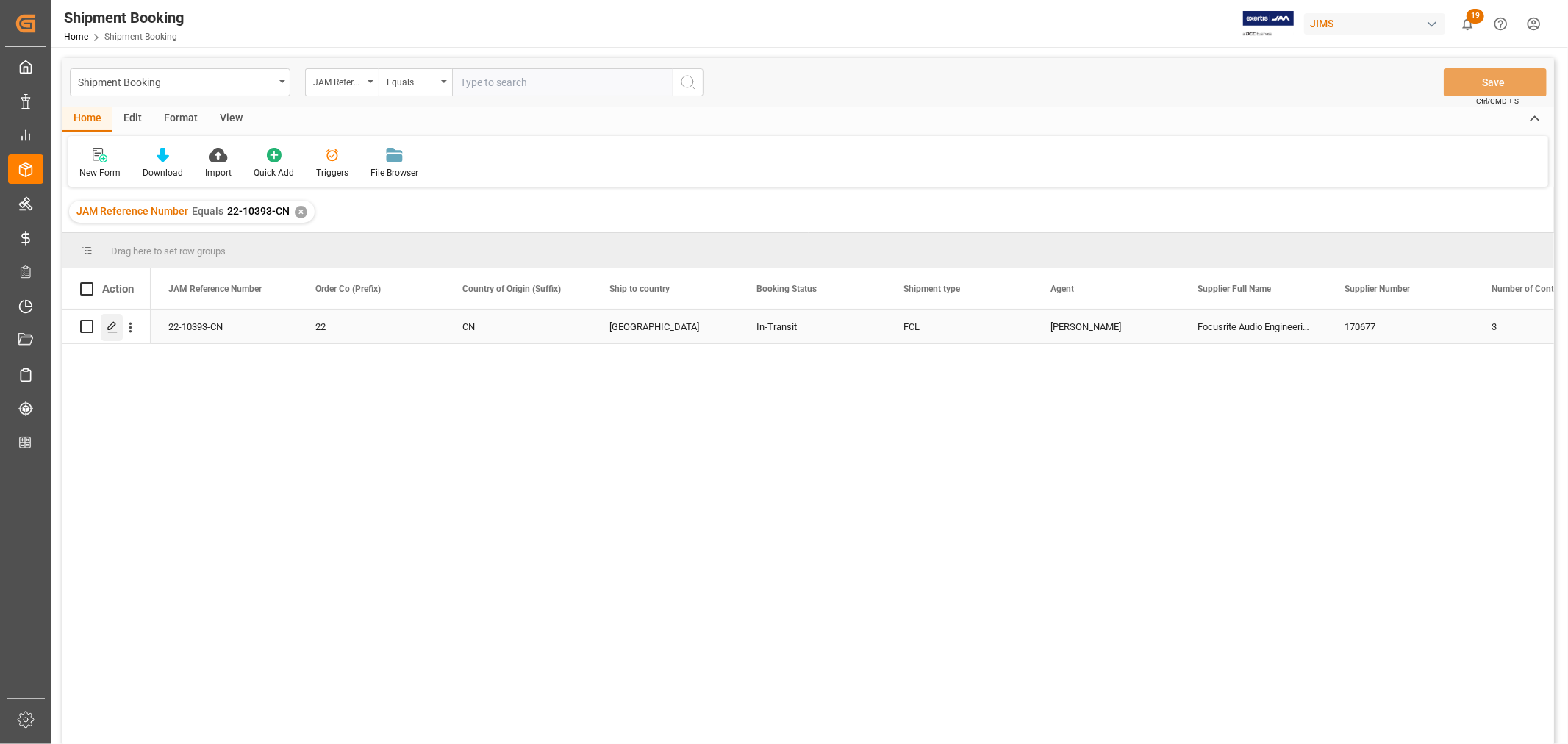
click at [113, 333] on div "Press SPACE to select this row." at bounding box center [112, 328] width 22 height 27
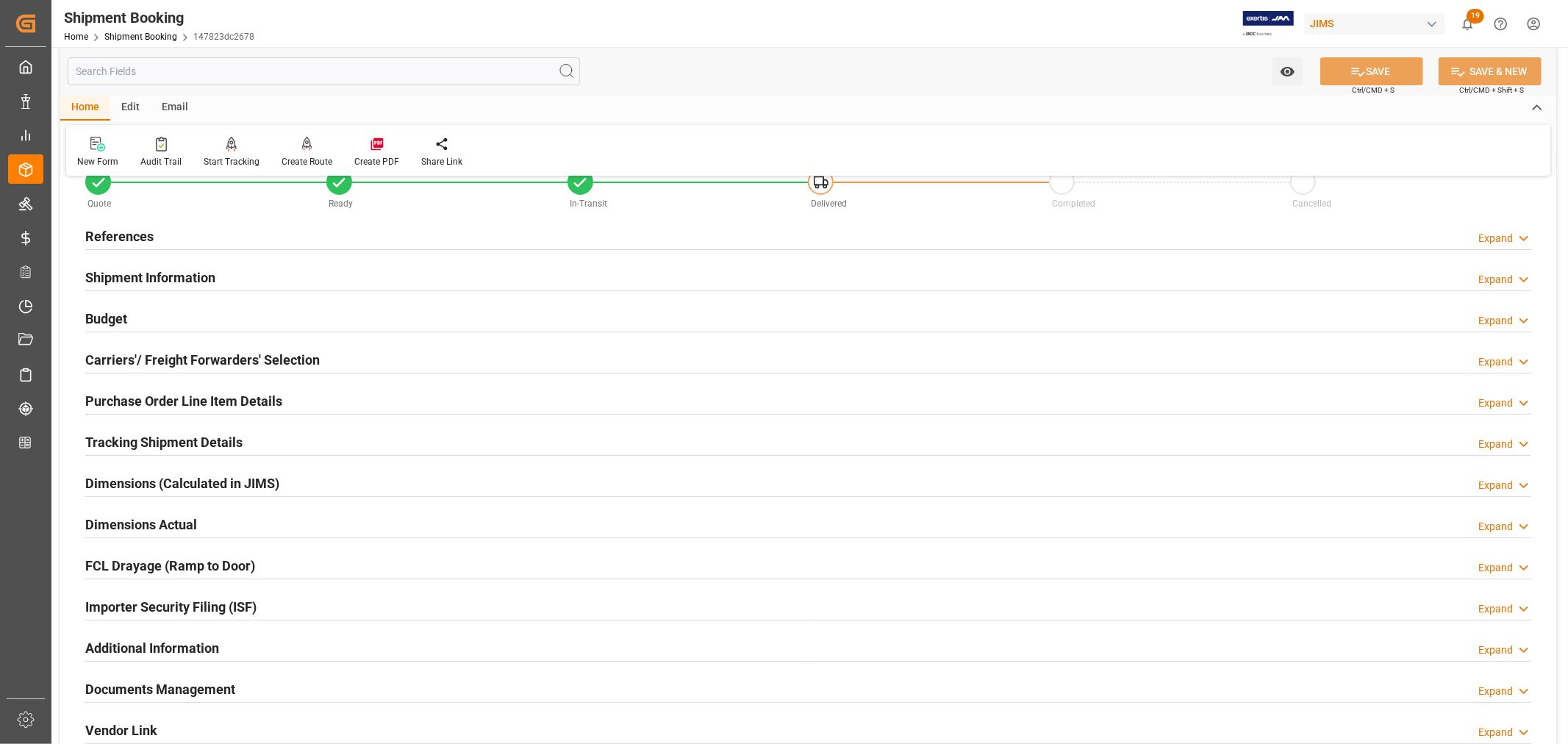
scroll to position [82, 0]
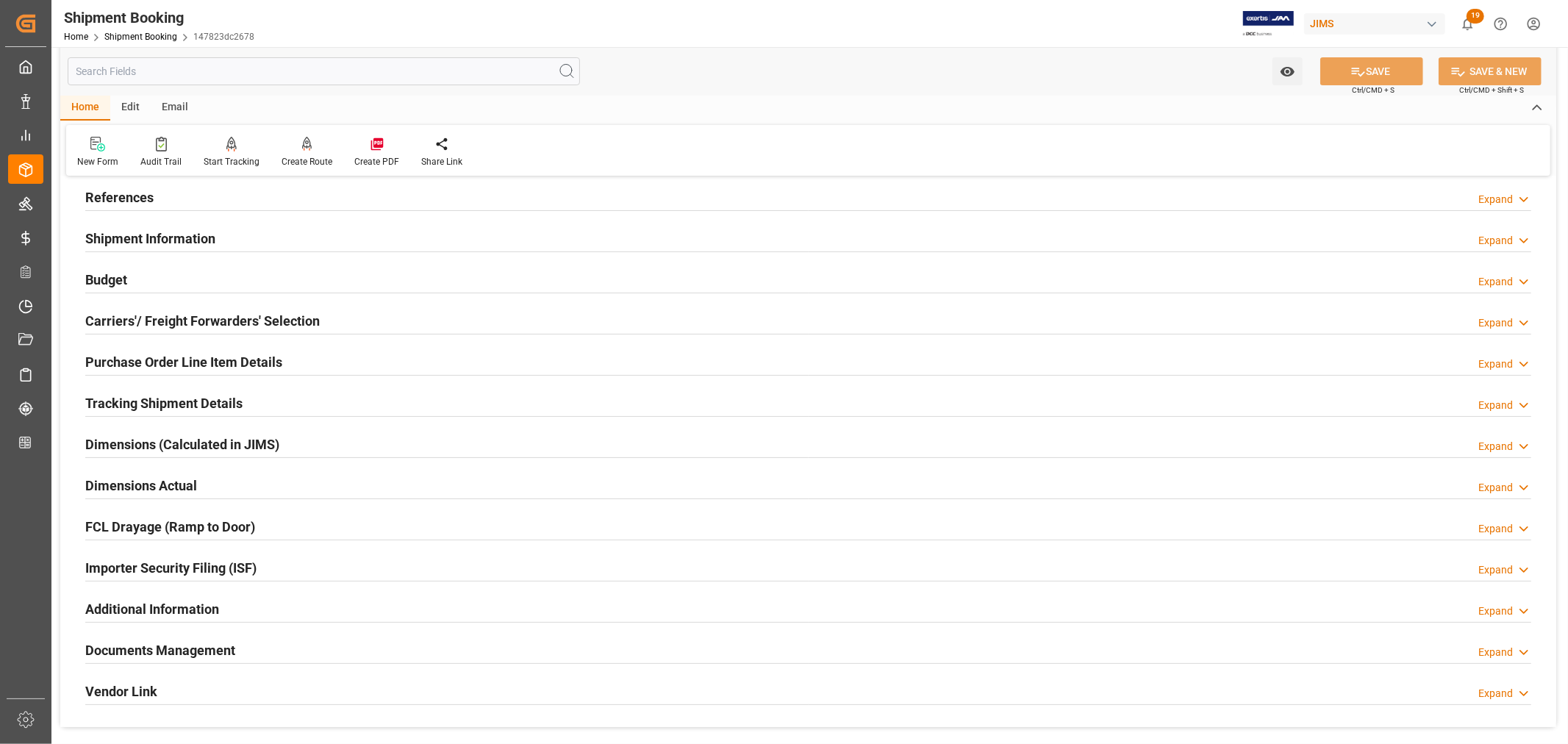
click at [186, 406] on h2 "Tracking Shipment Details" at bounding box center [163, 403] width 157 height 20
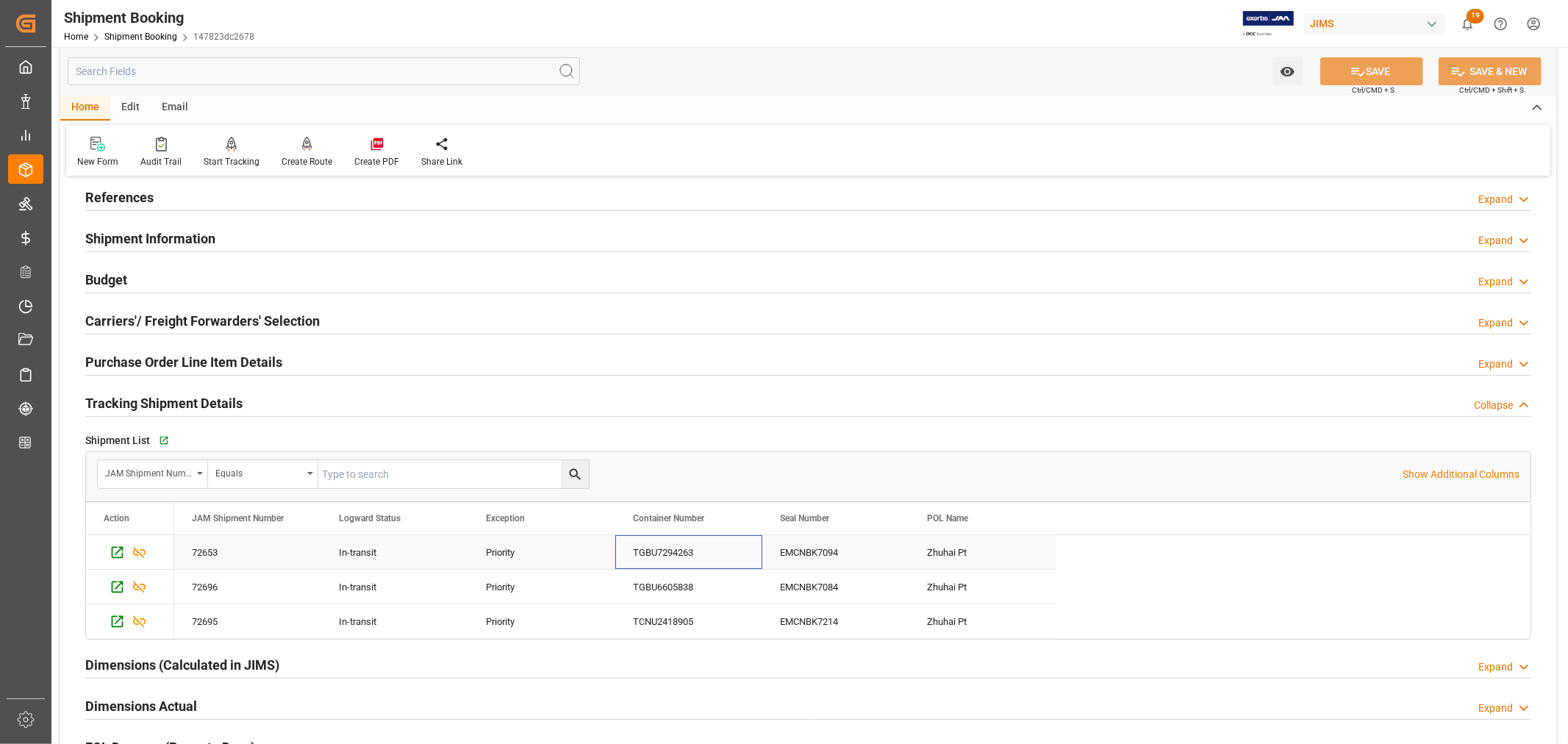
click at [671, 554] on div "TGBU7294263" at bounding box center [689, 552] width 147 height 34
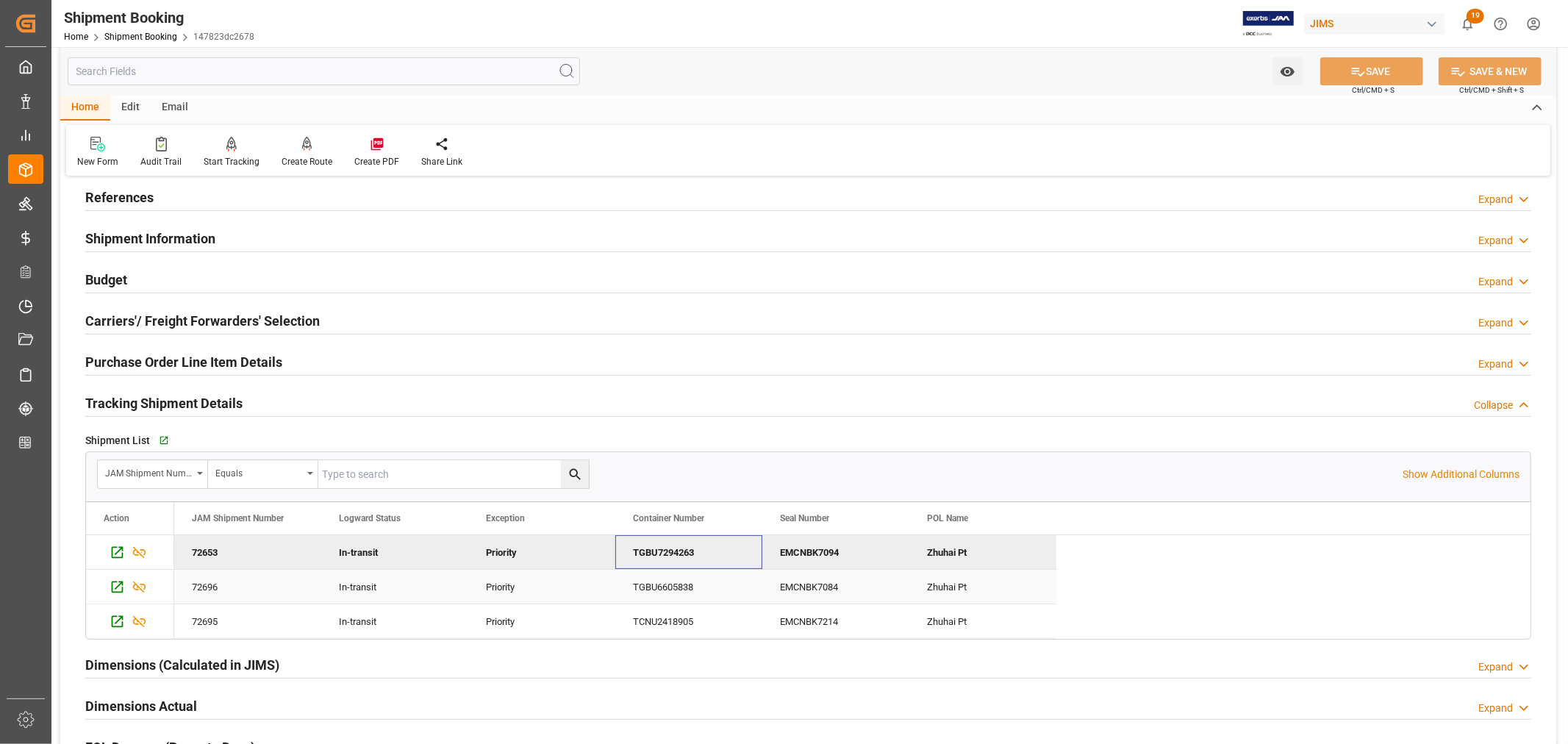
click at [667, 587] on div "TGBU6605838" at bounding box center [689, 587] width 147 height 34
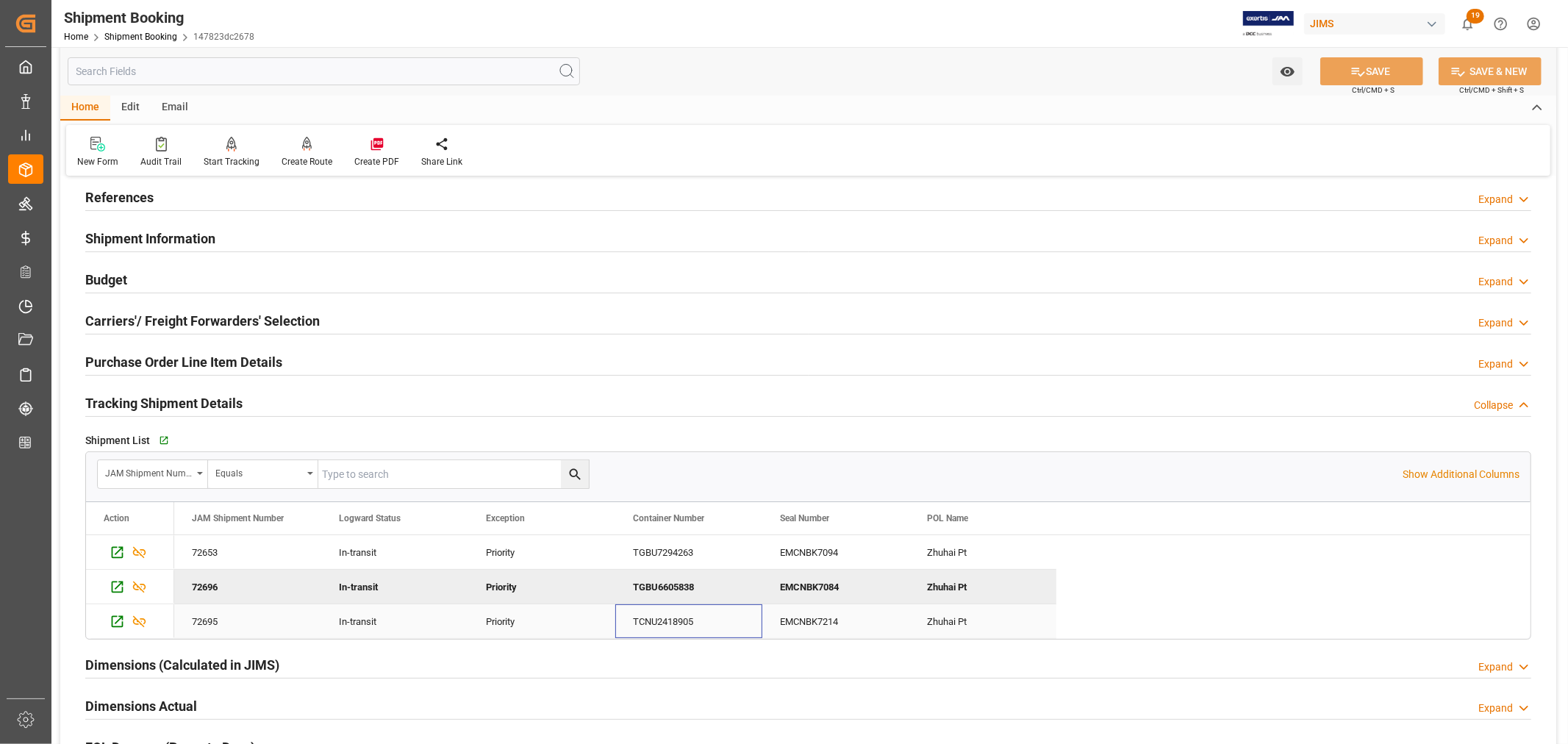
click at [656, 627] on div "TCNU2418905" at bounding box center [689, 621] width 147 height 34
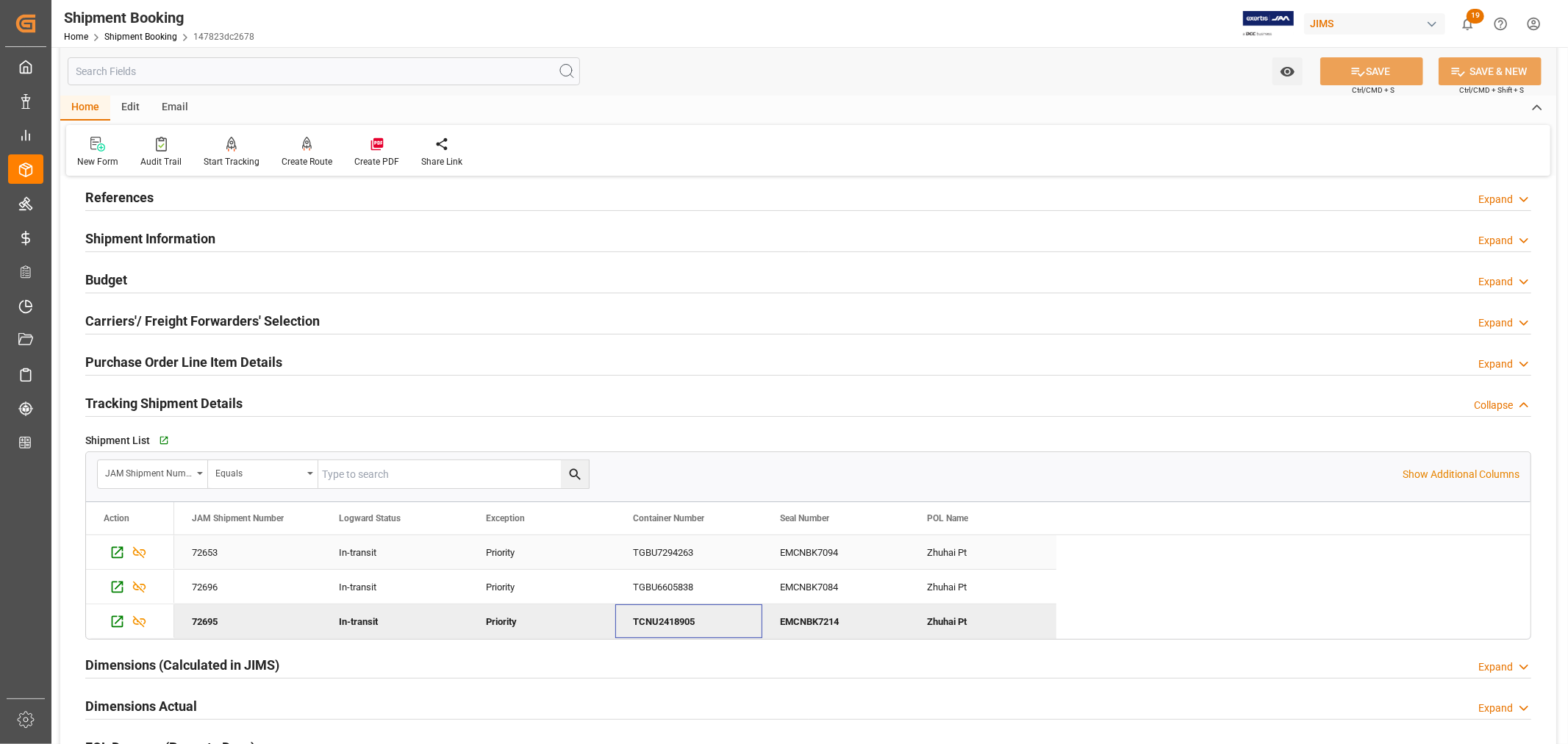
click at [655, 547] on div "TGBU7294263" at bounding box center [689, 552] width 147 height 34
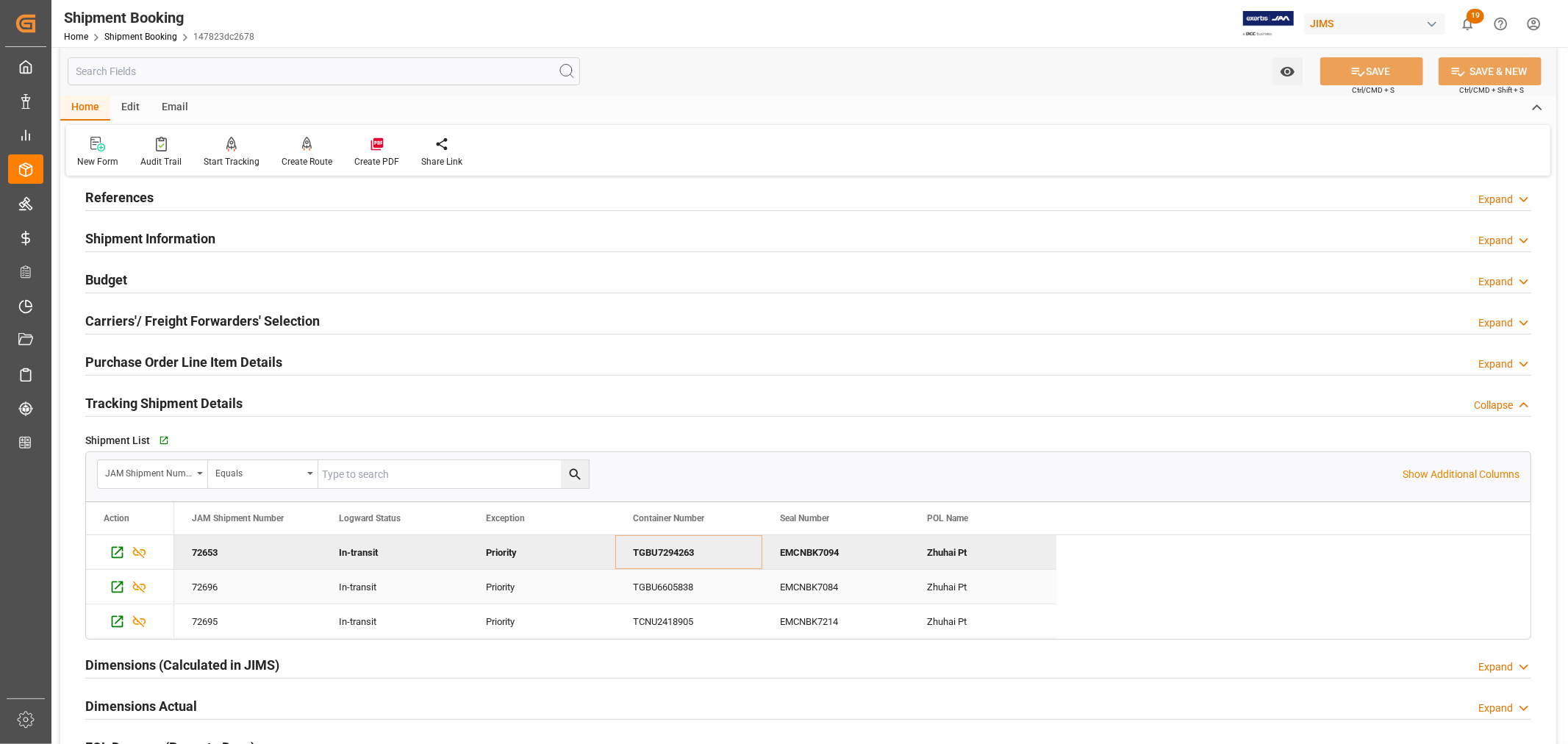
drag, startPoint x: 657, startPoint y: 596, endPoint x: 655, endPoint y: 615, distance: 19.1
click at [657, 596] on div "TGBU6605838" at bounding box center [689, 587] width 147 height 34
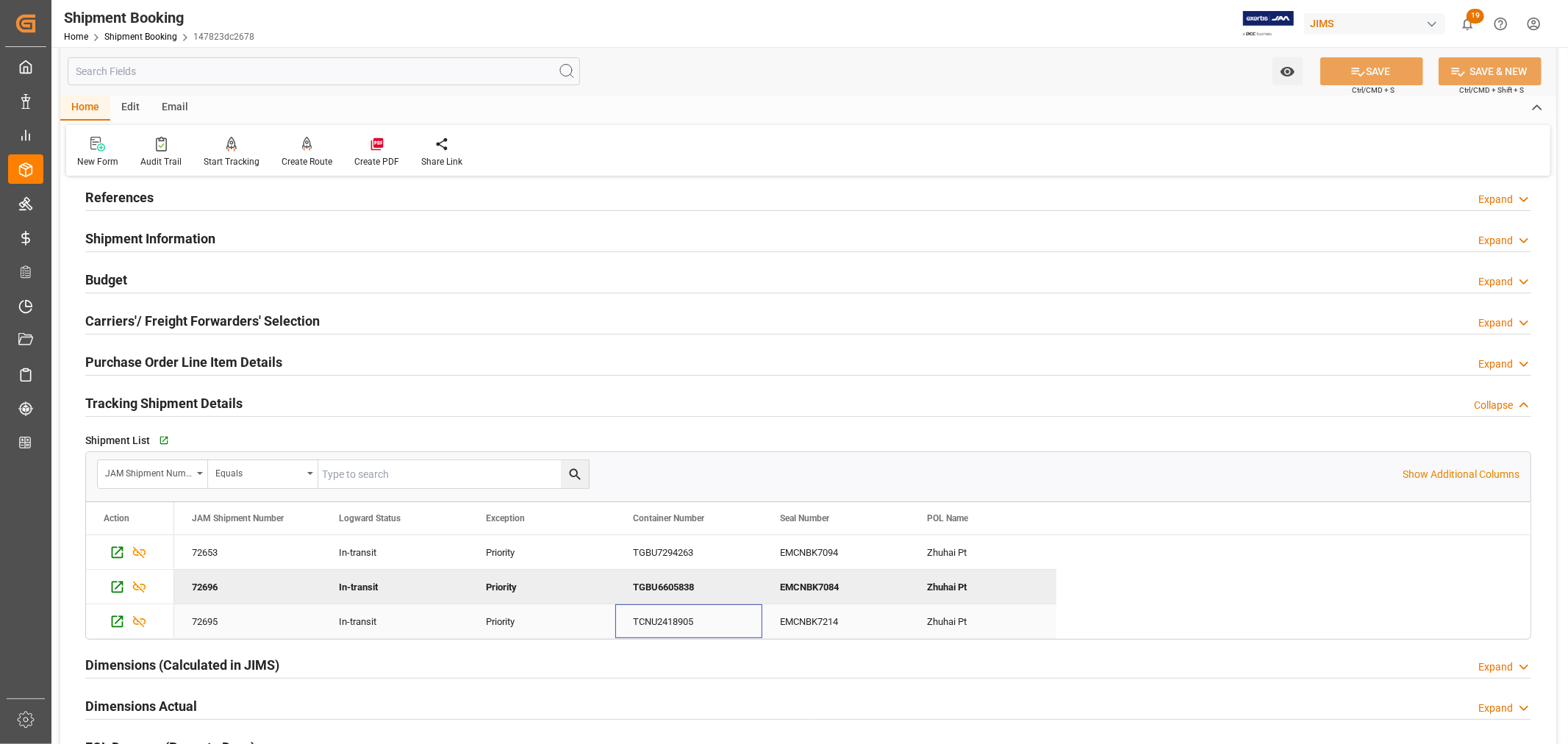
click at [653, 621] on div "TCNU2418905" at bounding box center [689, 621] width 147 height 34
